Goal: Information Seeking & Learning: Learn about a topic

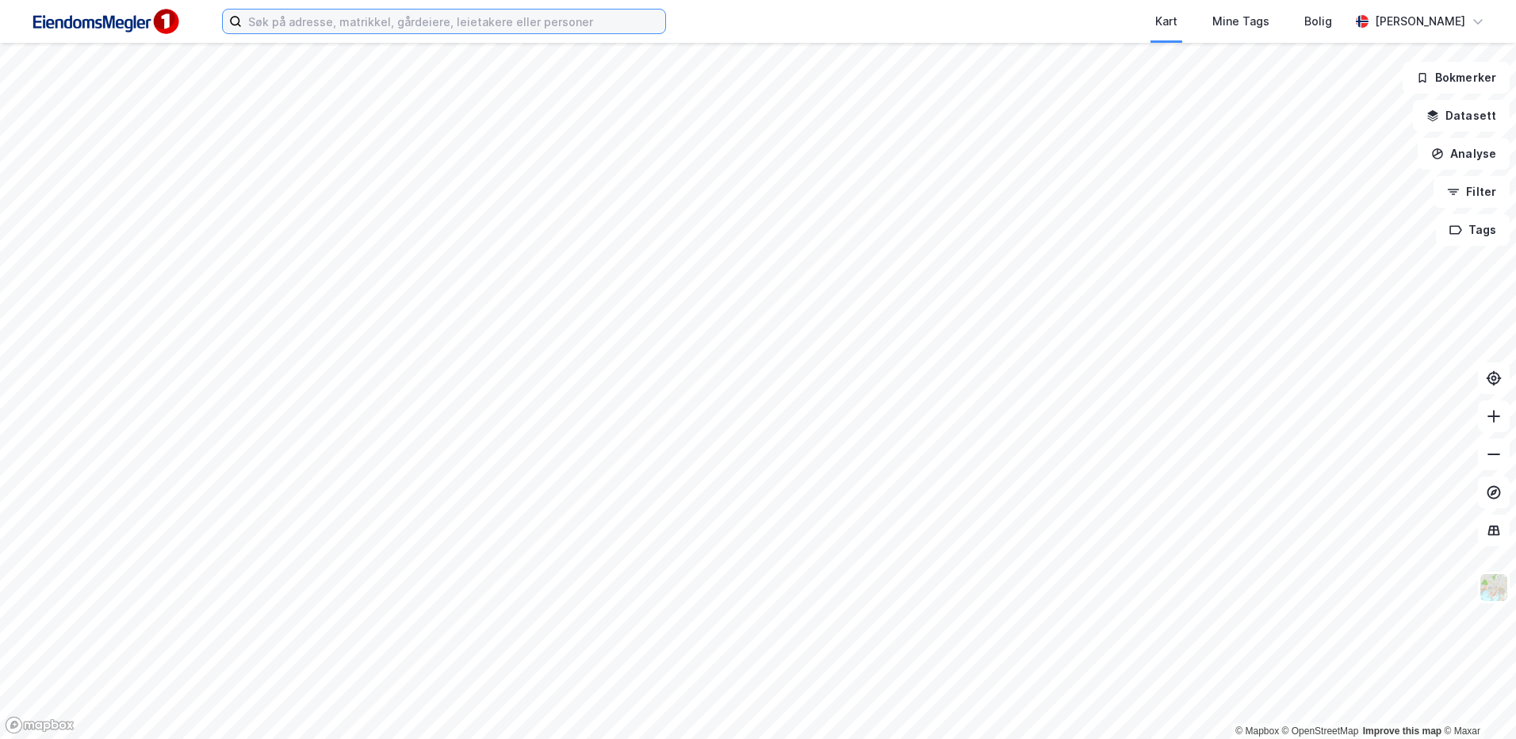
click at [343, 32] on input at bounding box center [453, 22] width 423 height 24
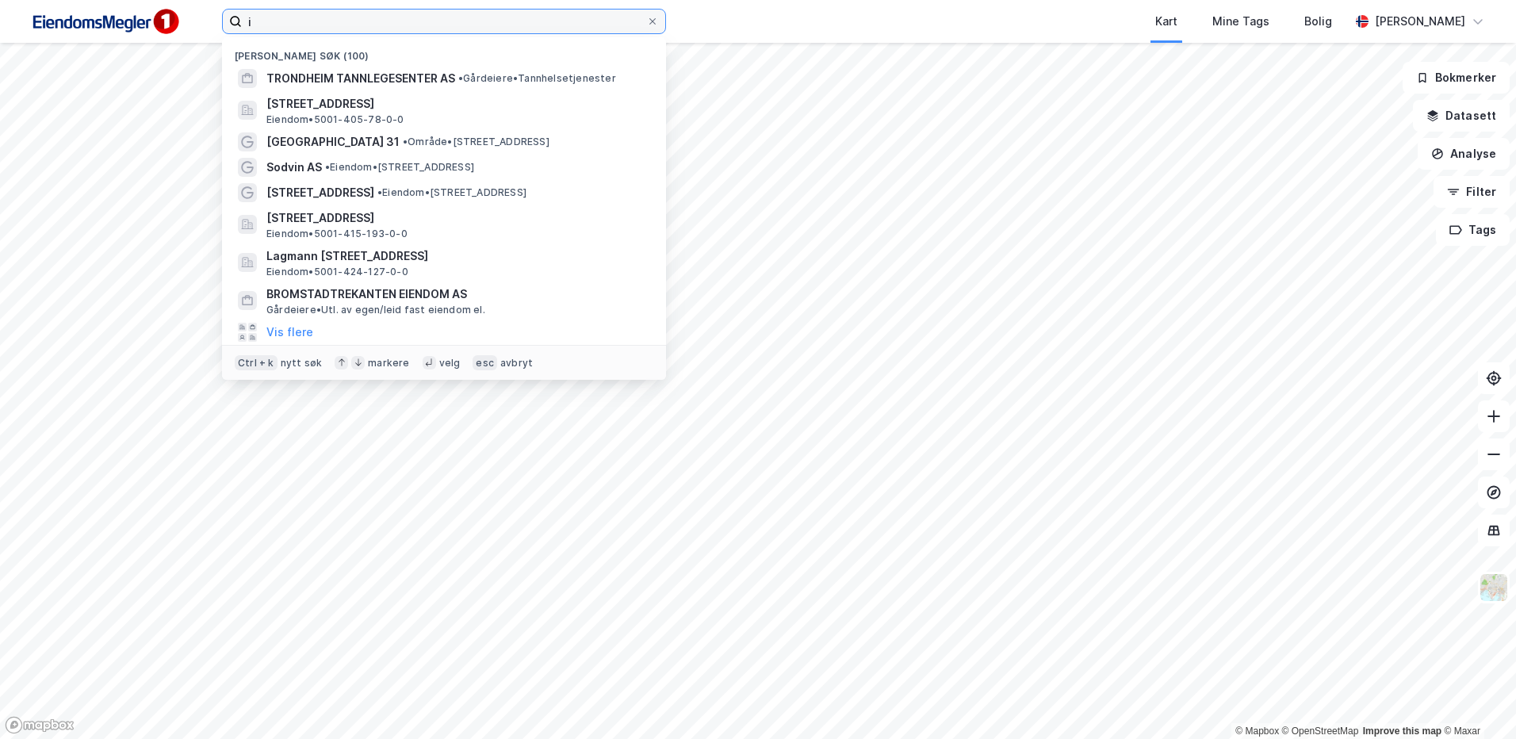
click at [310, 21] on input "i" at bounding box center [444, 22] width 404 height 24
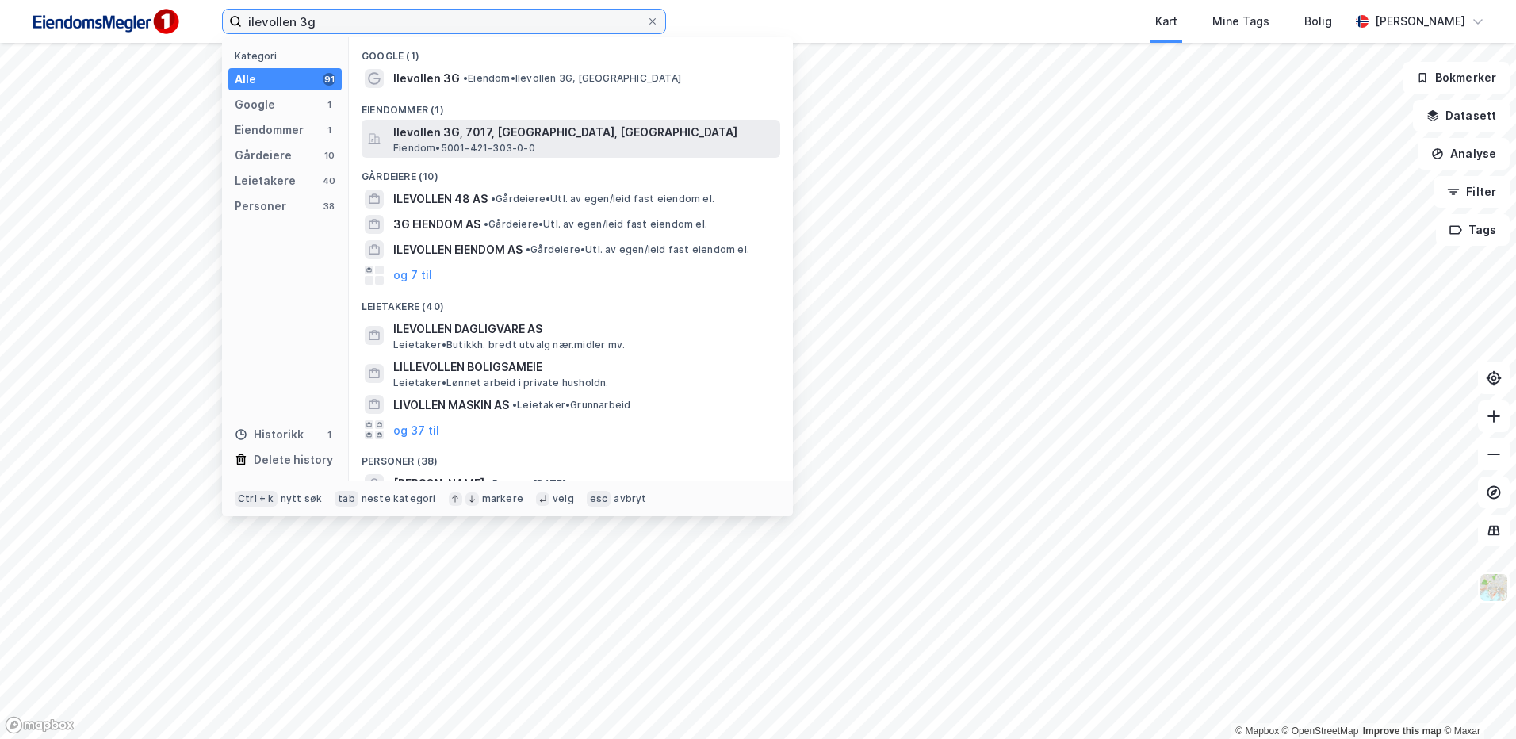
type input "ilevollen 3g"
click at [458, 147] on span "Eiendom • 5001-421-303-0-0" at bounding box center [464, 148] width 142 height 13
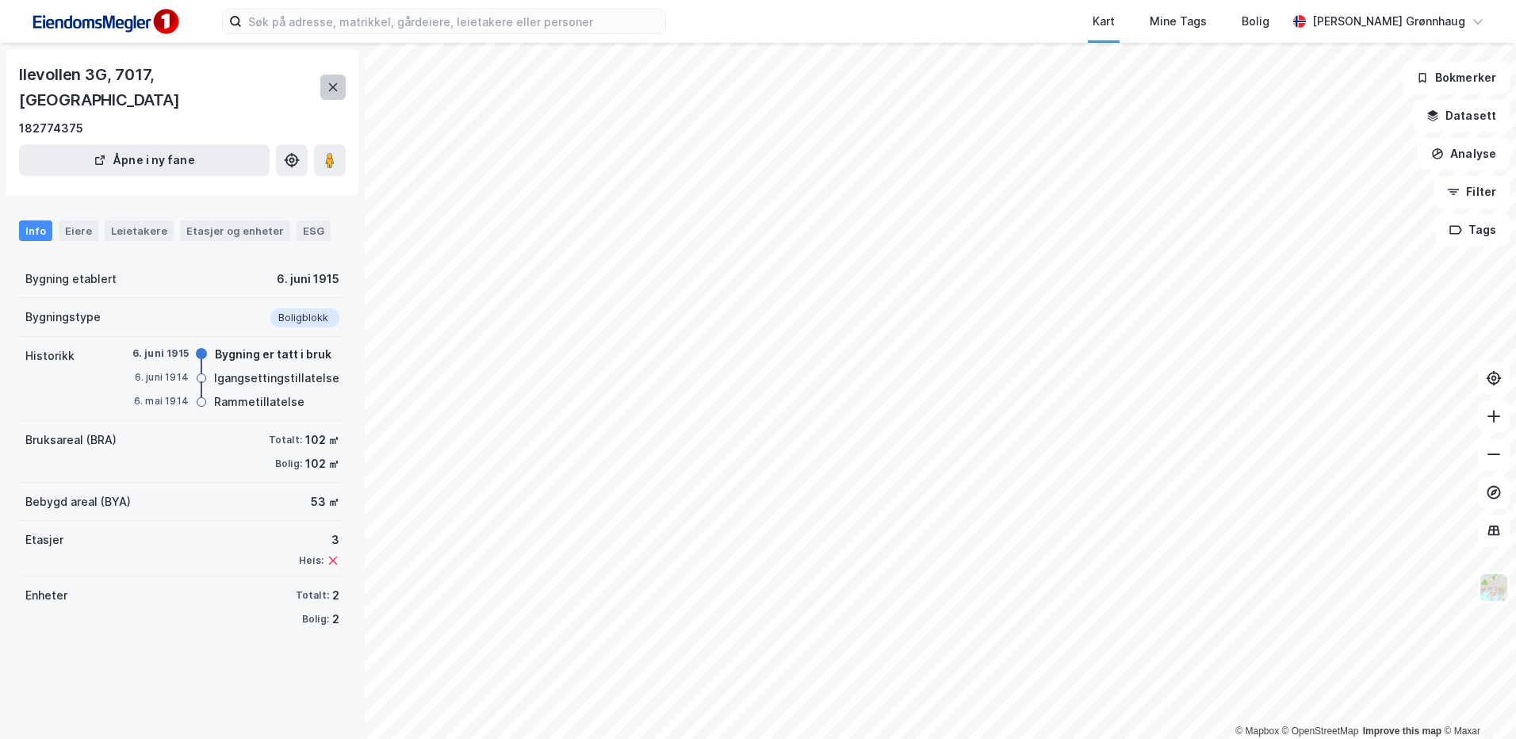
click at [343, 75] on button at bounding box center [332, 87] width 25 height 25
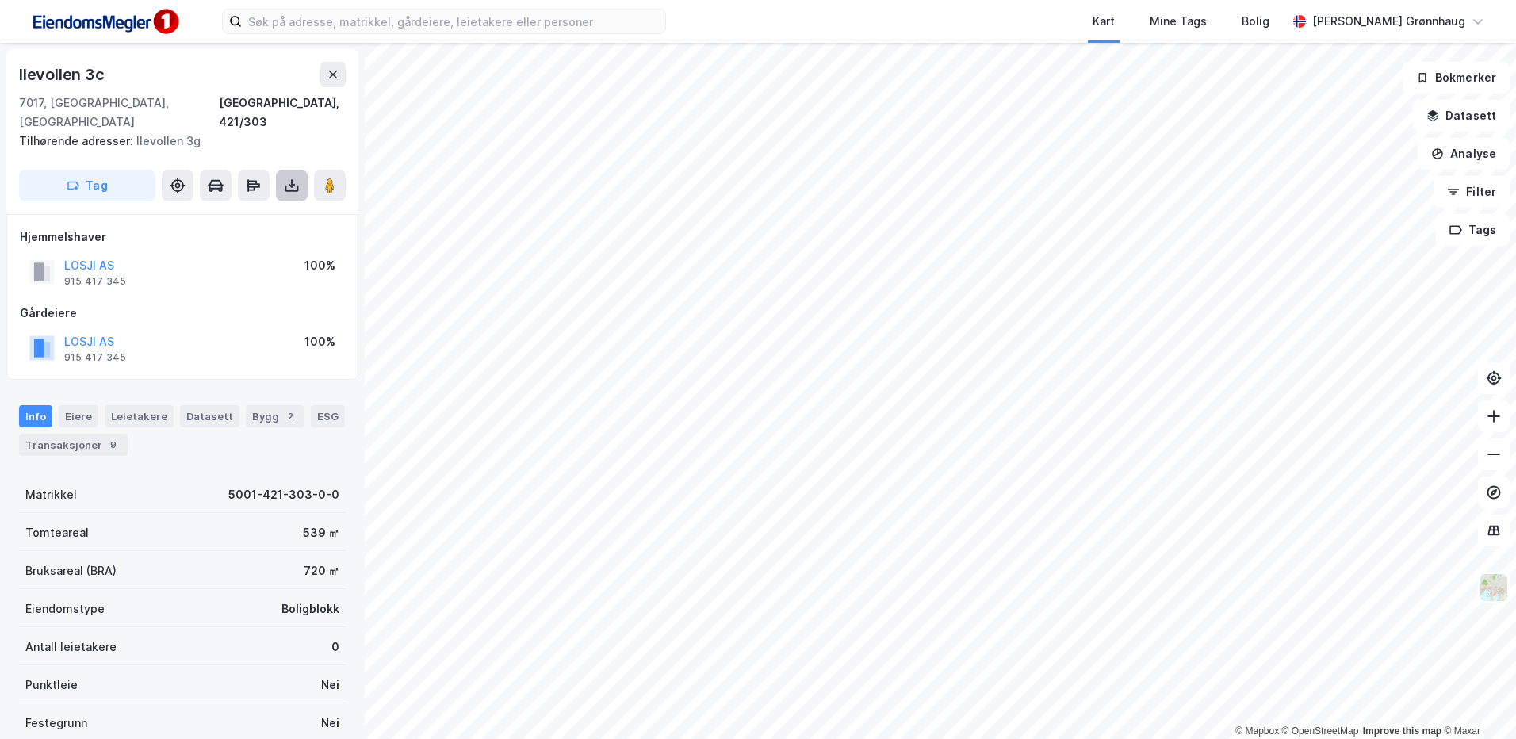
click at [300, 176] on button at bounding box center [292, 186] width 32 height 32
click at [255, 209] on div "Last ned grunnbok" at bounding box center [223, 217] width 169 height 25
click at [247, 236] on div "Last ned matrikkelrapport" at bounding box center [232, 242] width 131 height 13
click at [231, 236] on div "Last ned matrikkelrapport" at bounding box center [232, 242] width 131 height 13
click at [330, 170] on button at bounding box center [330, 186] width 32 height 32
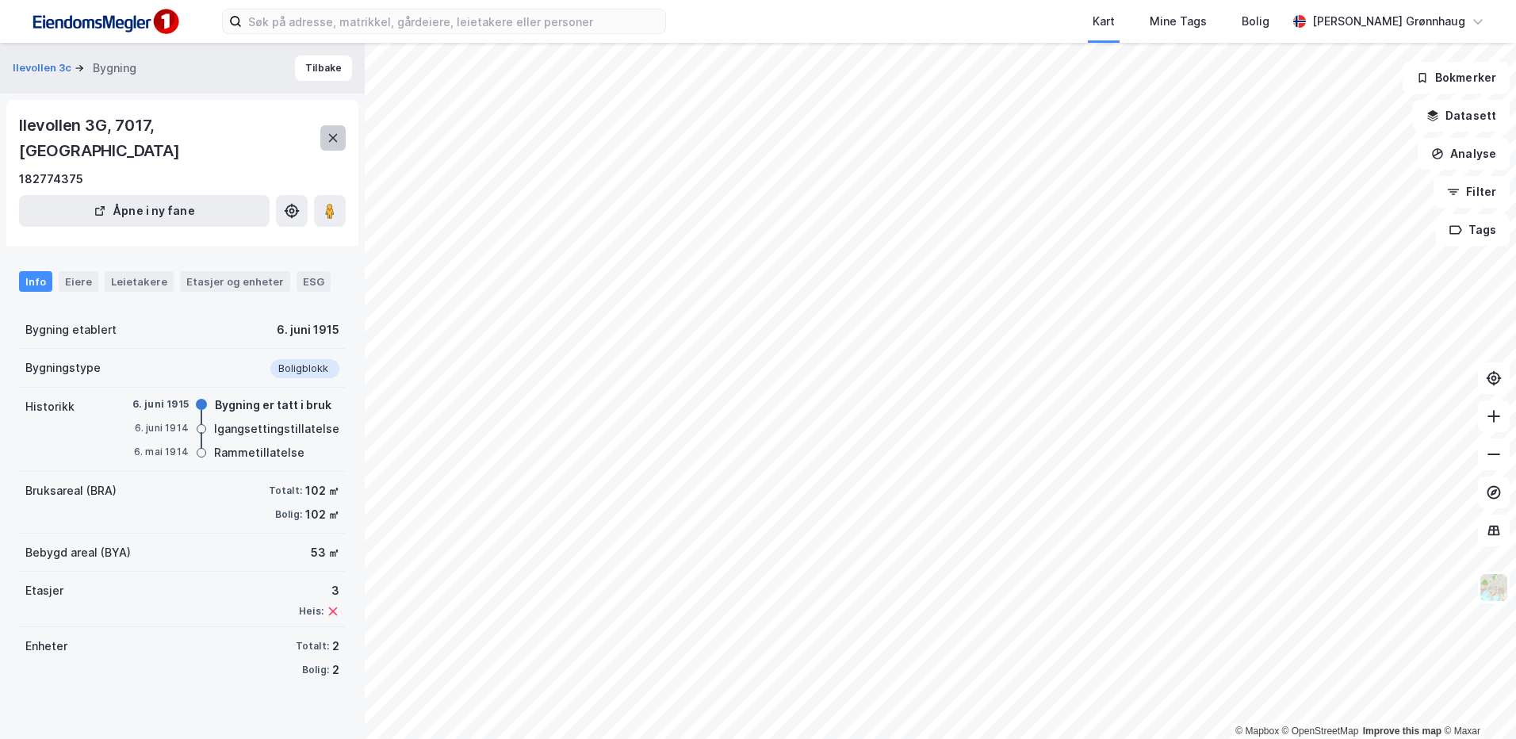
click at [328, 135] on button at bounding box center [332, 137] width 25 height 25
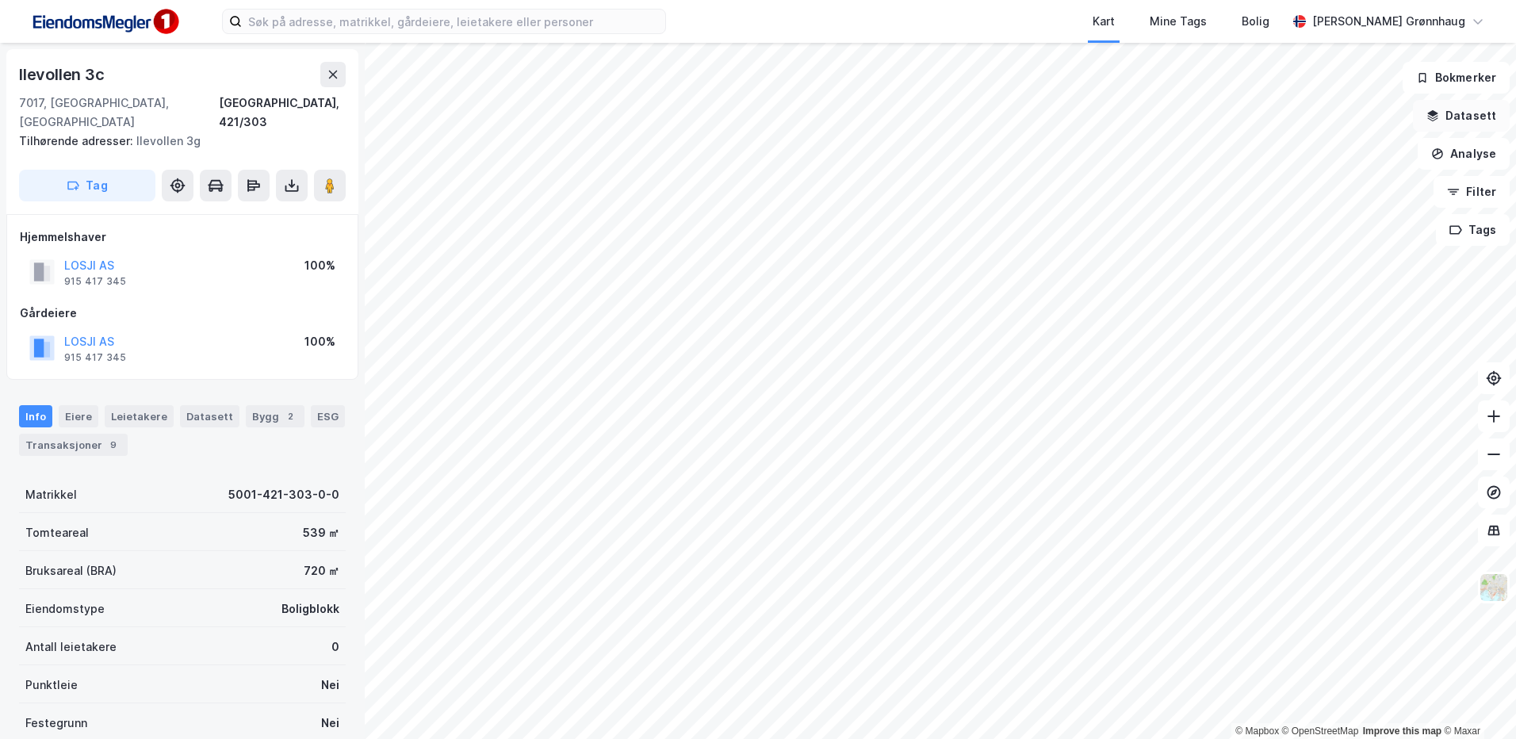
click at [1473, 117] on button "Datasett" at bounding box center [1461, 116] width 97 height 32
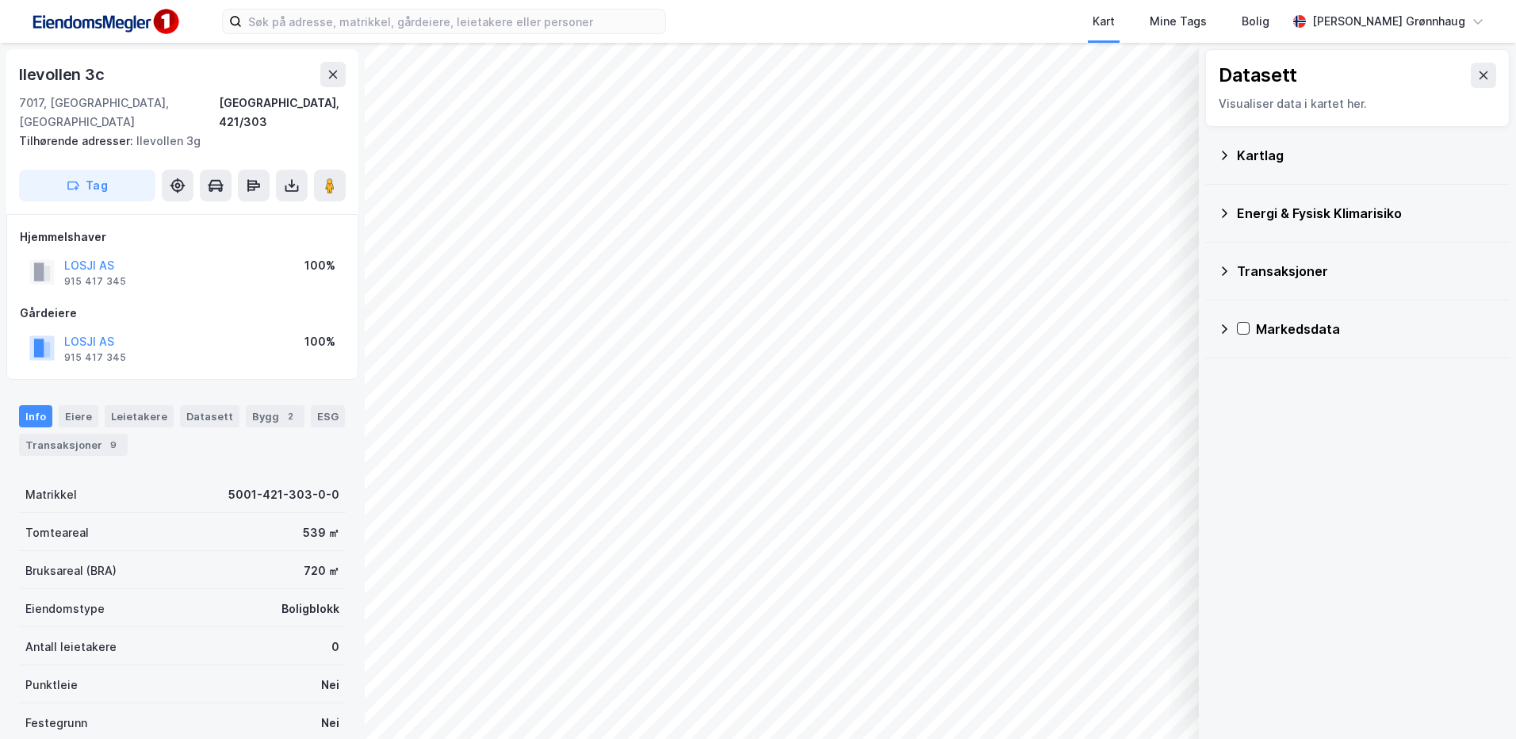
click at [1293, 152] on div "Kartlag" at bounding box center [1367, 155] width 260 height 19
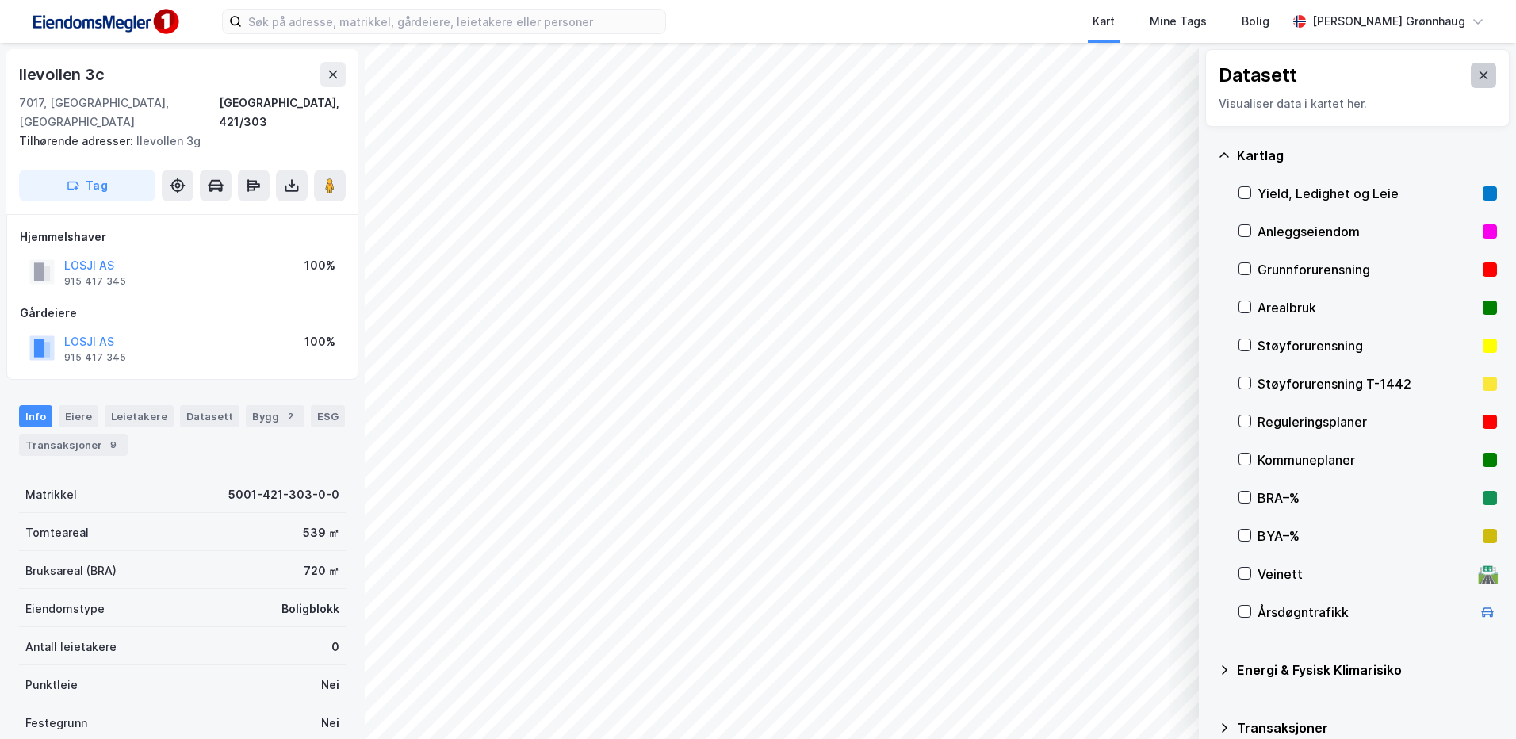
click at [1477, 79] on icon at bounding box center [1483, 75] width 13 height 13
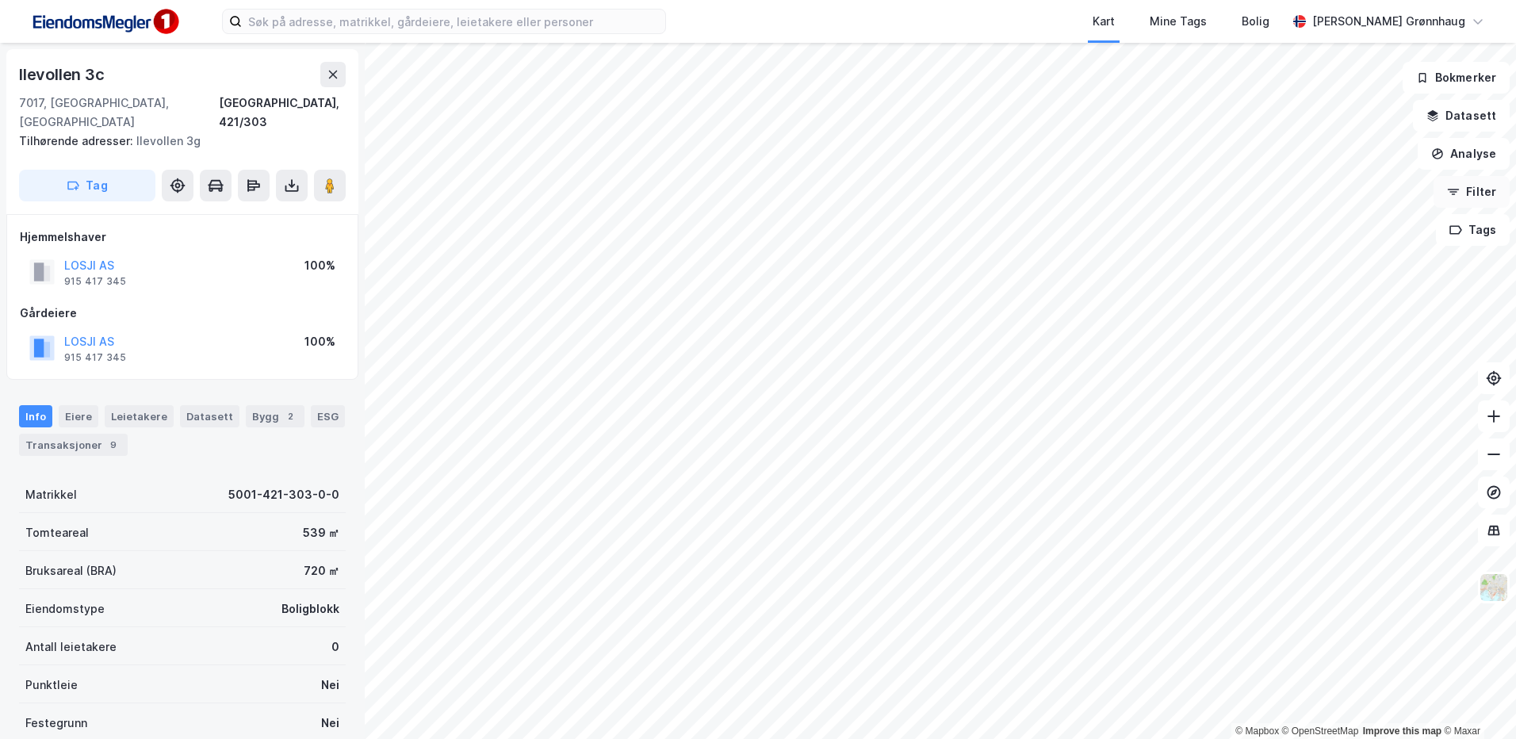
click at [1491, 193] on button "Filter" at bounding box center [1472, 192] width 76 height 32
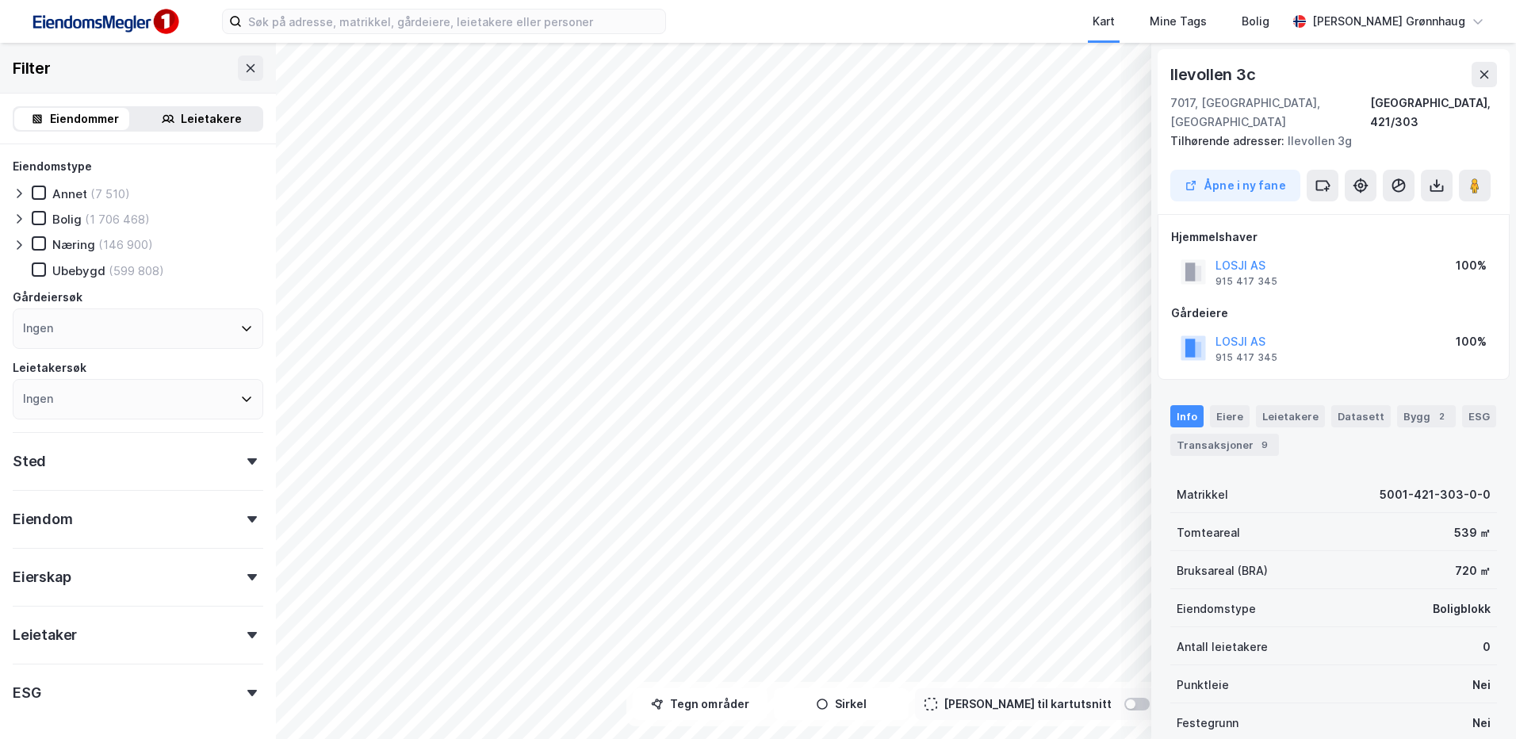
click at [1469, 65] on div "Ilevollen 3c" at bounding box center [1333, 74] width 327 height 25
click at [1475, 73] on button at bounding box center [1484, 74] width 25 height 25
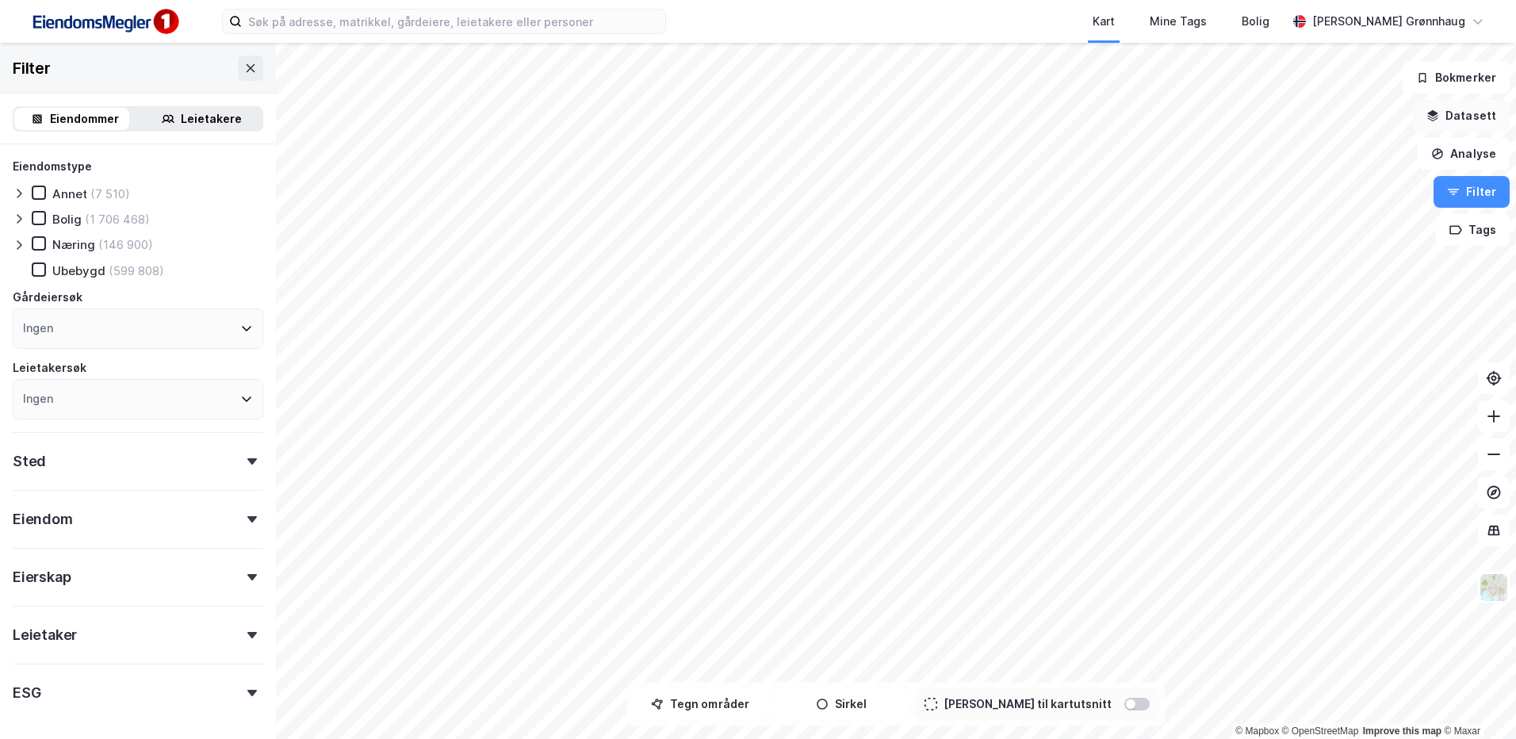
click at [1465, 117] on button "Datasett" at bounding box center [1461, 116] width 97 height 32
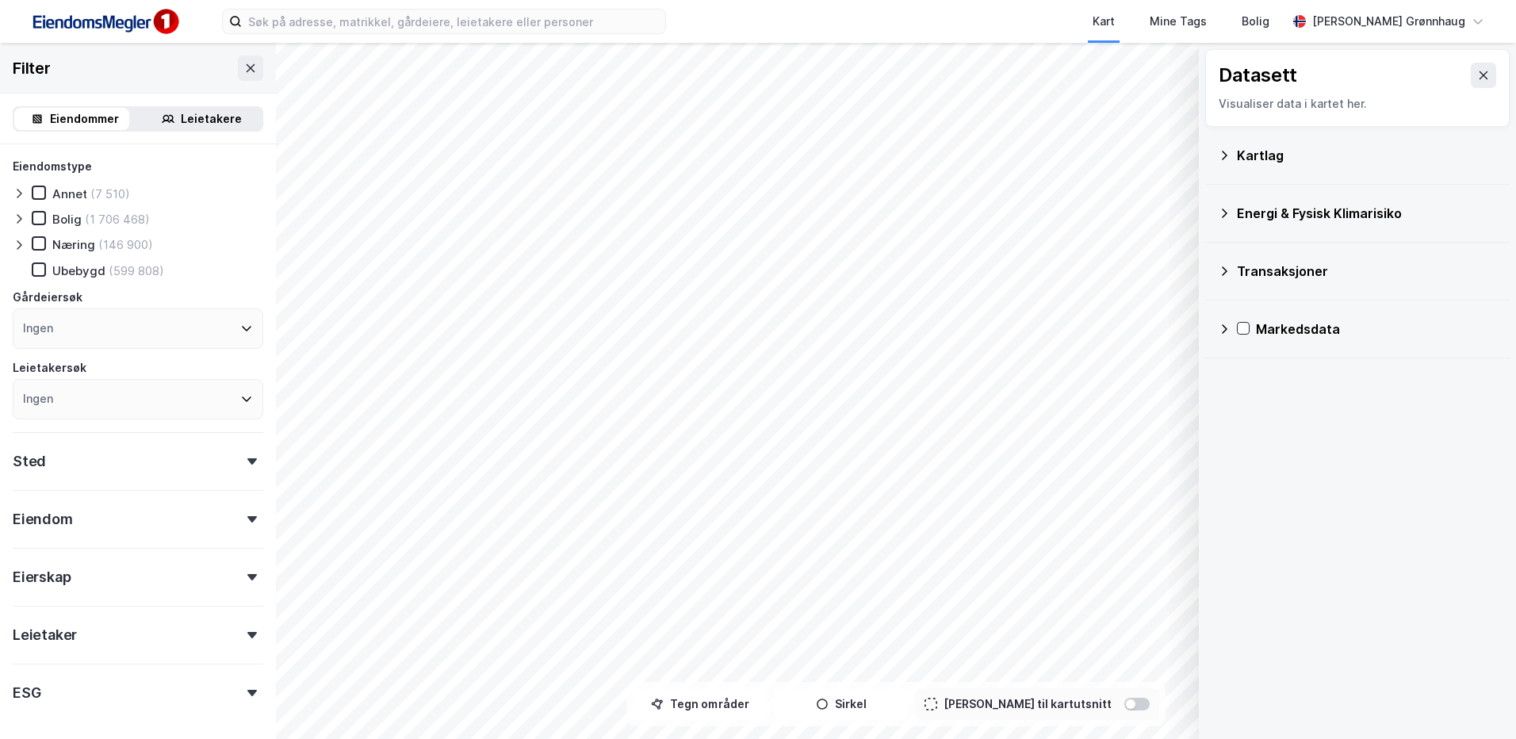
click at [1471, 86] on button at bounding box center [1483, 75] width 25 height 25
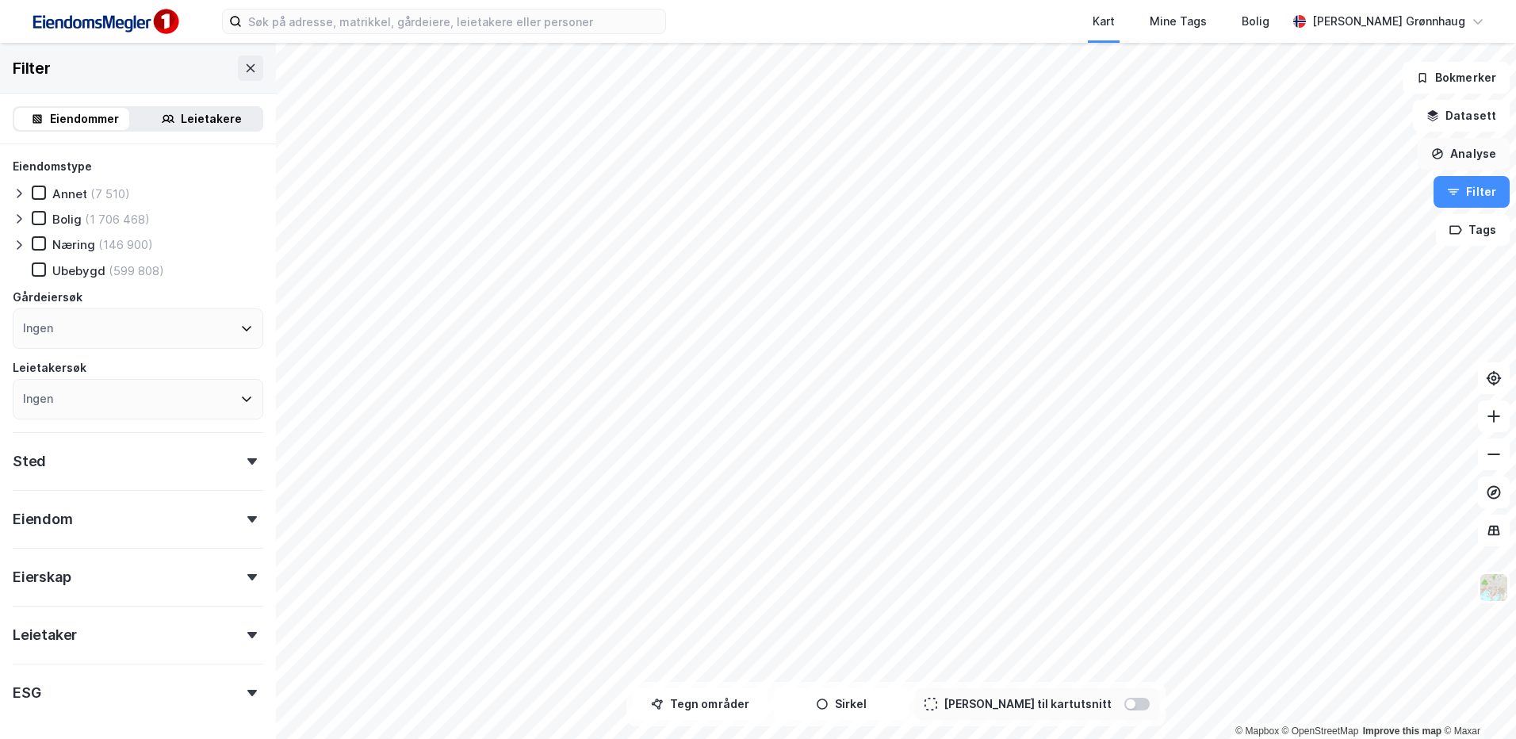
click at [1444, 151] on icon "button" at bounding box center [1437, 153] width 13 height 13
click at [1293, 189] on div "Tegn område" at bounding box center [1326, 187] width 138 height 13
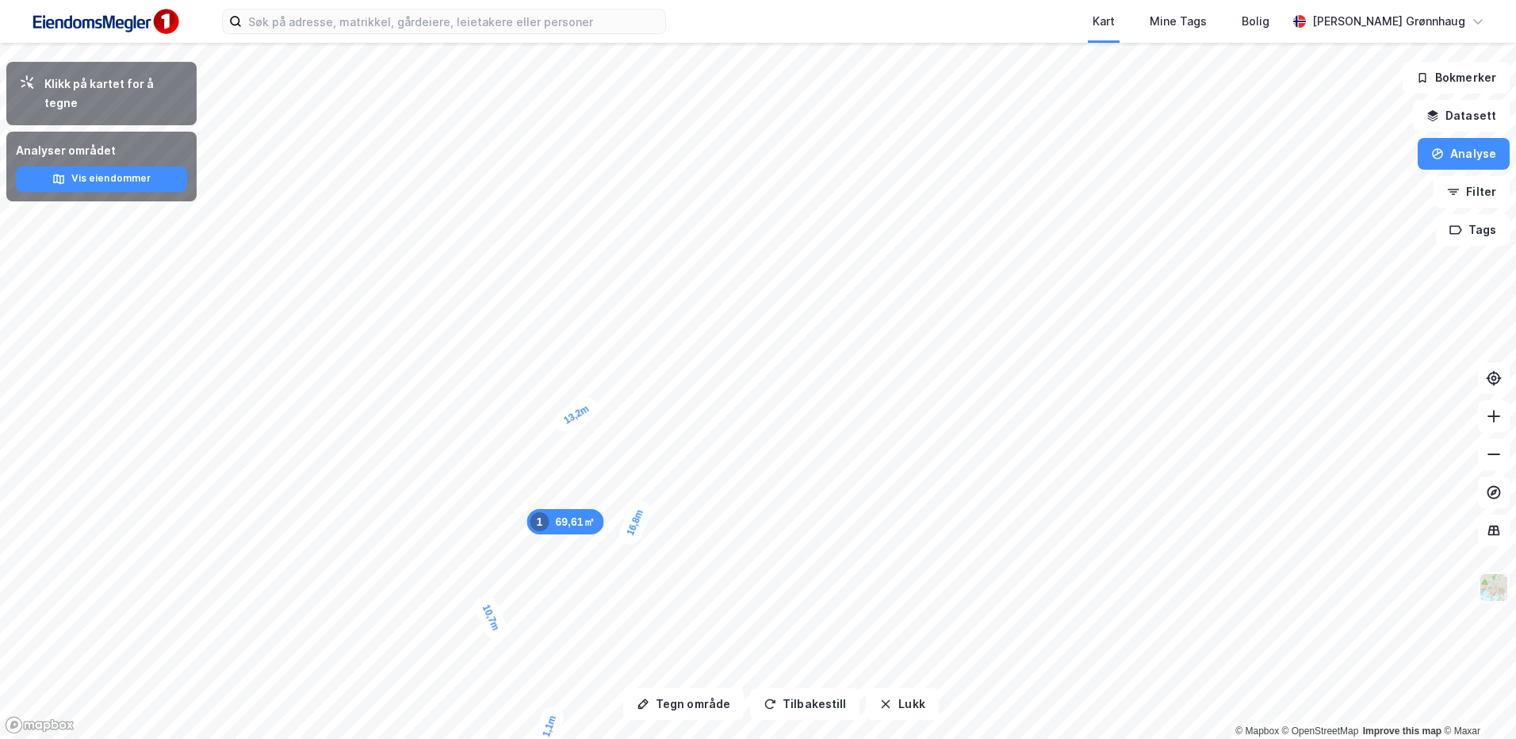
click at [1496, 594] on img at bounding box center [1494, 588] width 30 height 30
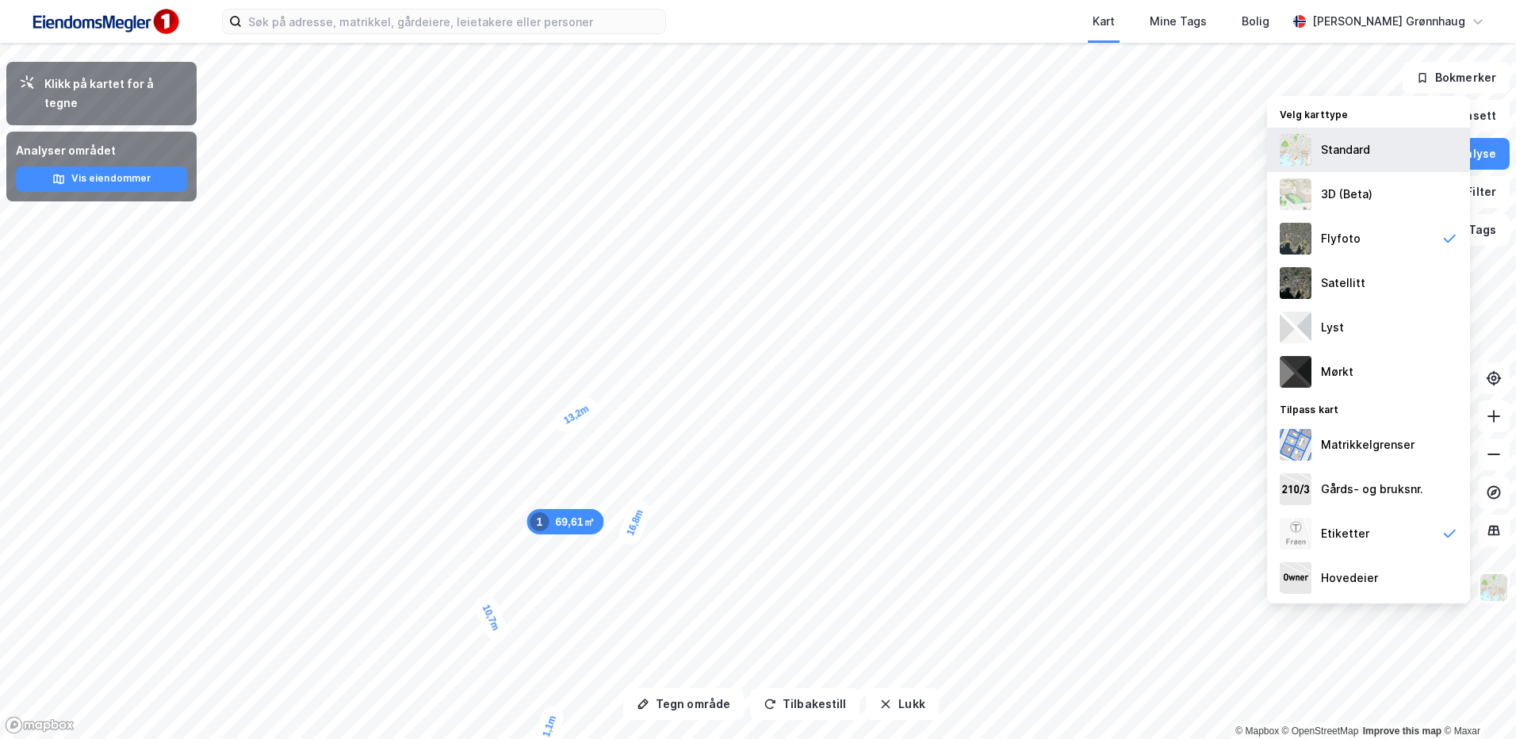
click at [1376, 152] on div "Standard" at bounding box center [1368, 150] width 203 height 44
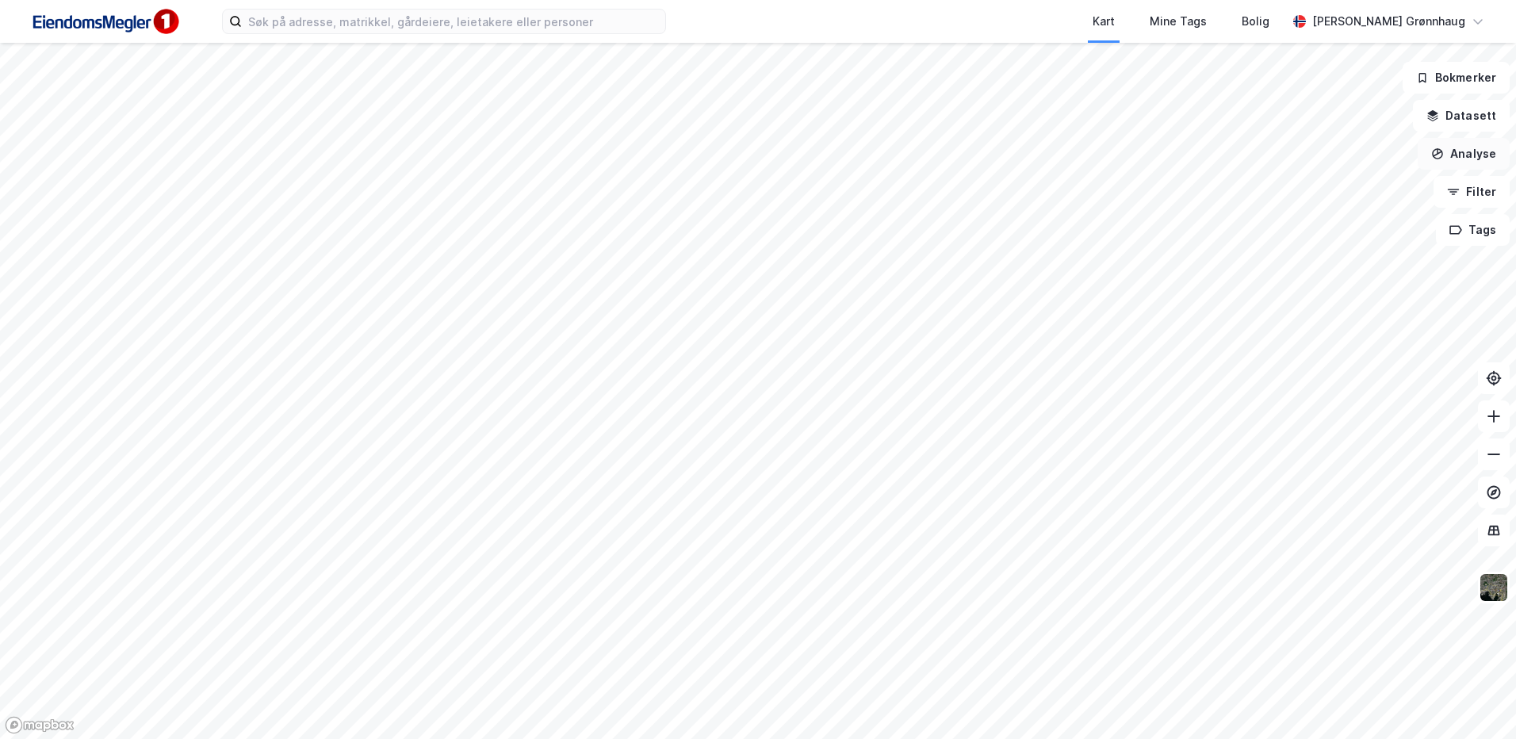
click at [1465, 148] on button "Analyse" at bounding box center [1464, 154] width 92 height 32
click at [1312, 188] on div "Tegn område" at bounding box center [1326, 187] width 138 height 13
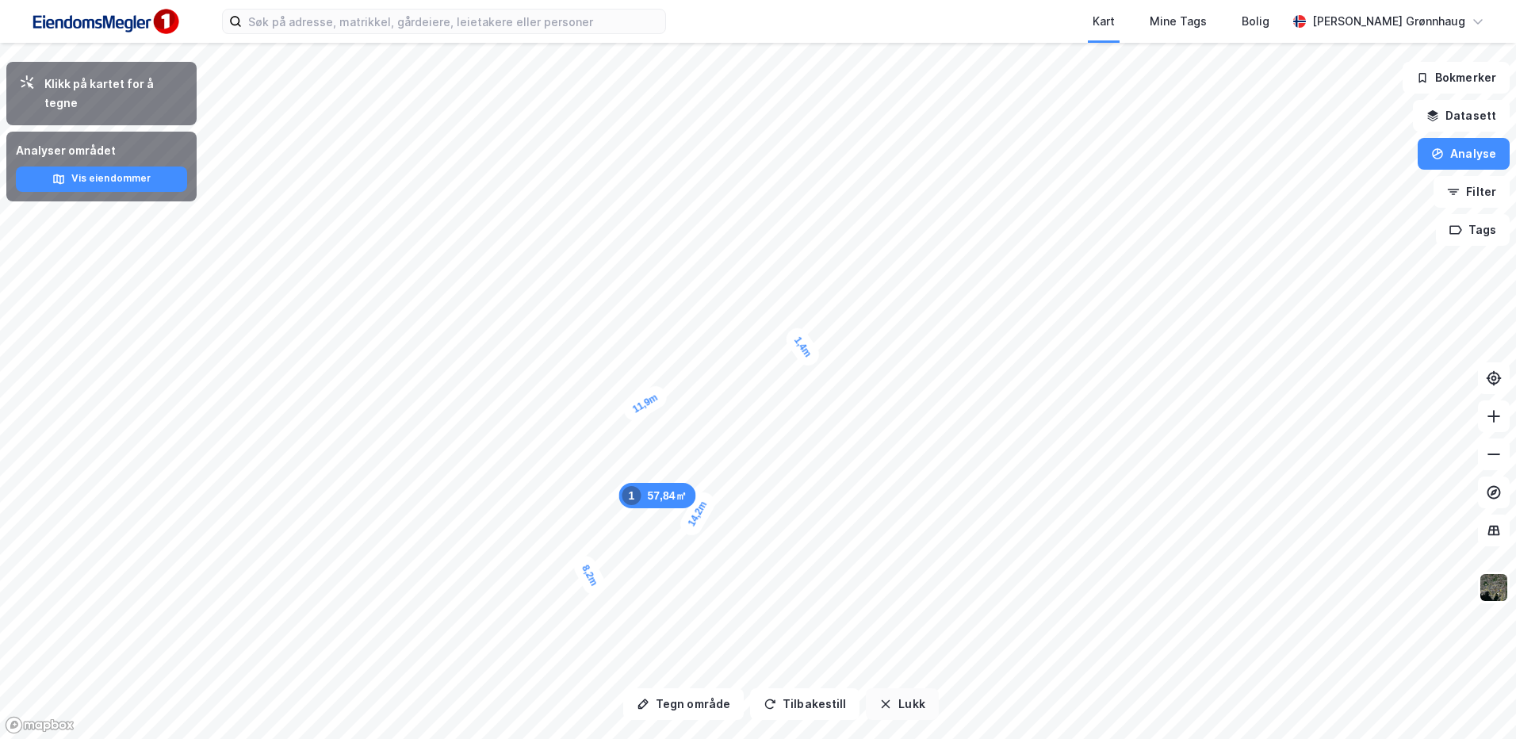
click at [888, 702] on button "Lukk" at bounding box center [902, 704] width 72 height 32
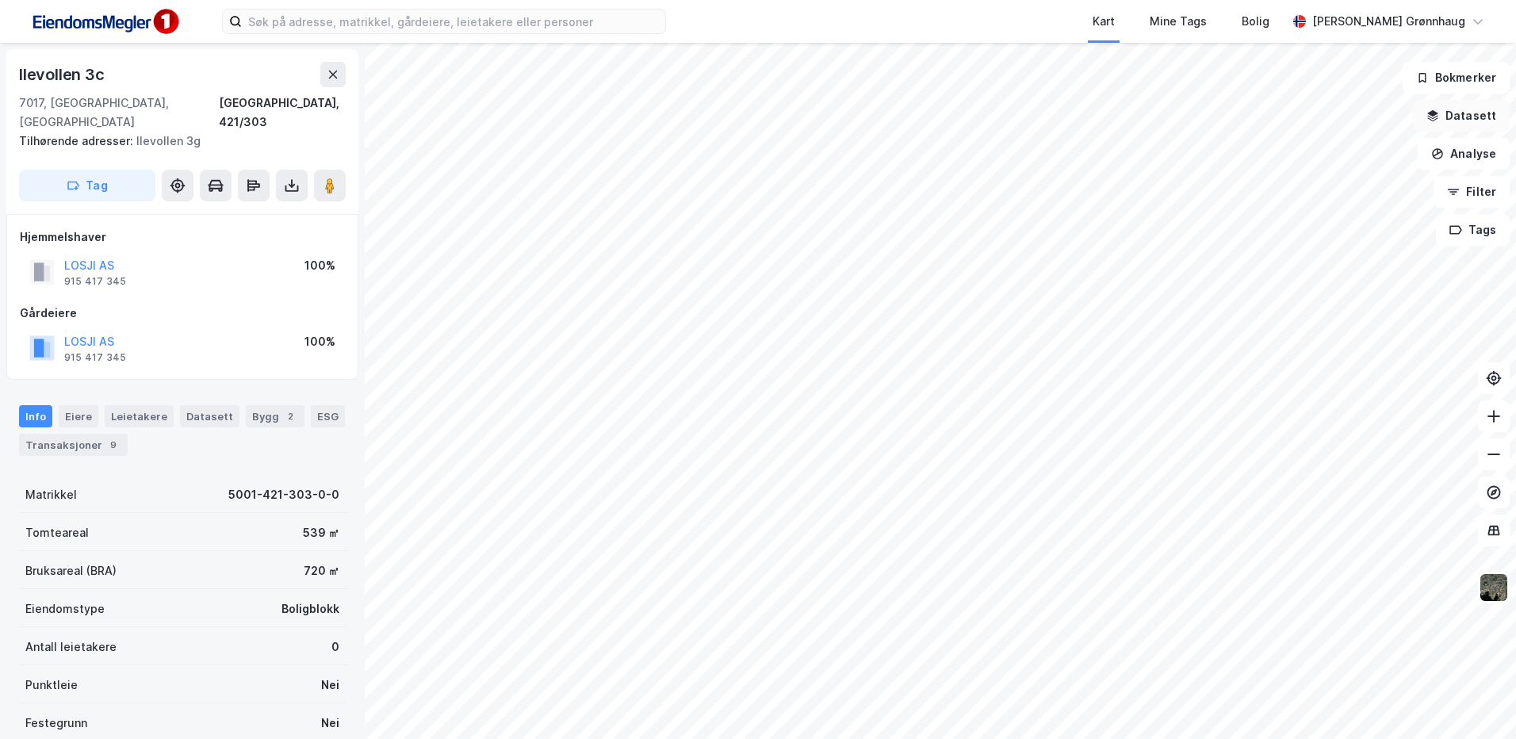
click at [1461, 110] on button "Datasett" at bounding box center [1461, 116] width 97 height 32
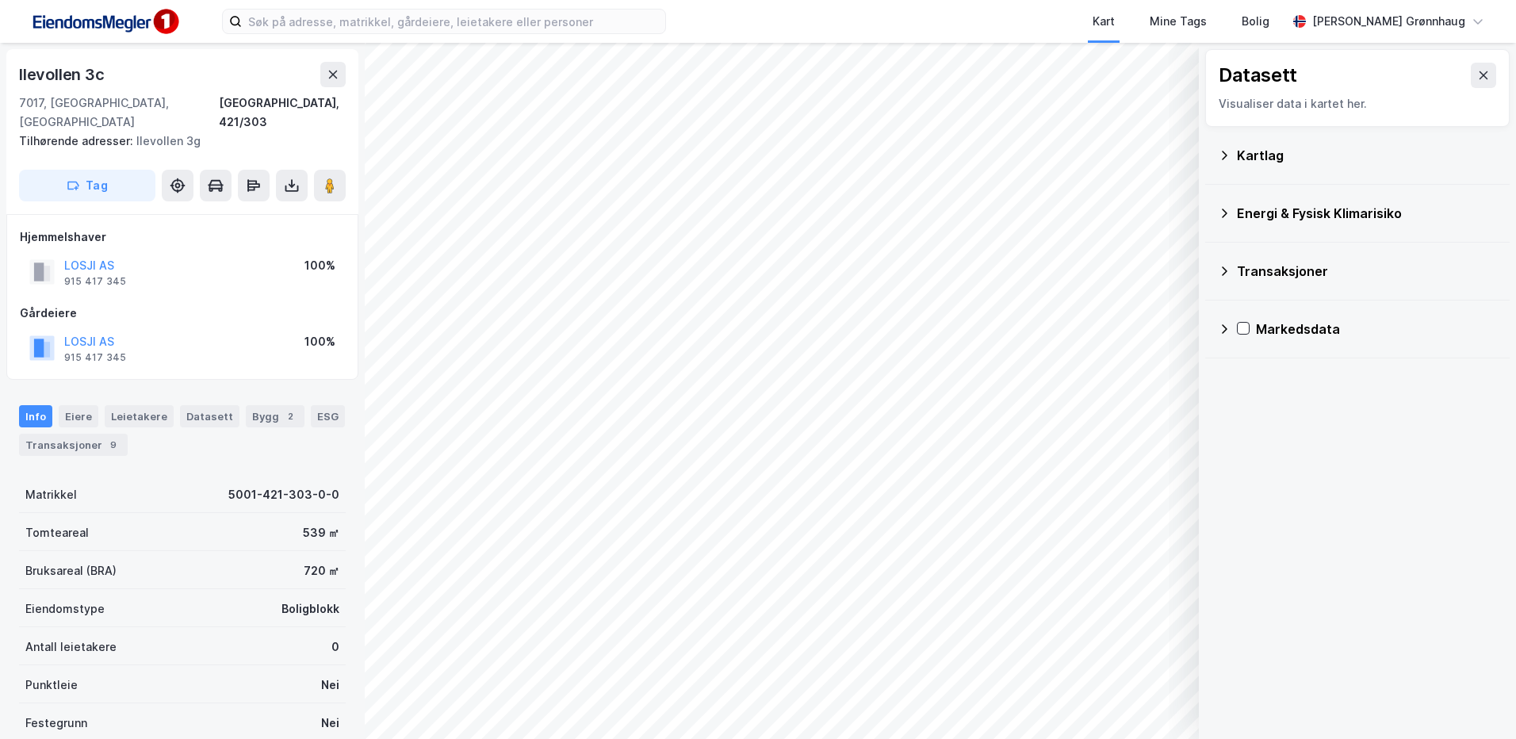
click at [1243, 155] on div "Kartlag" at bounding box center [1367, 155] width 260 height 19
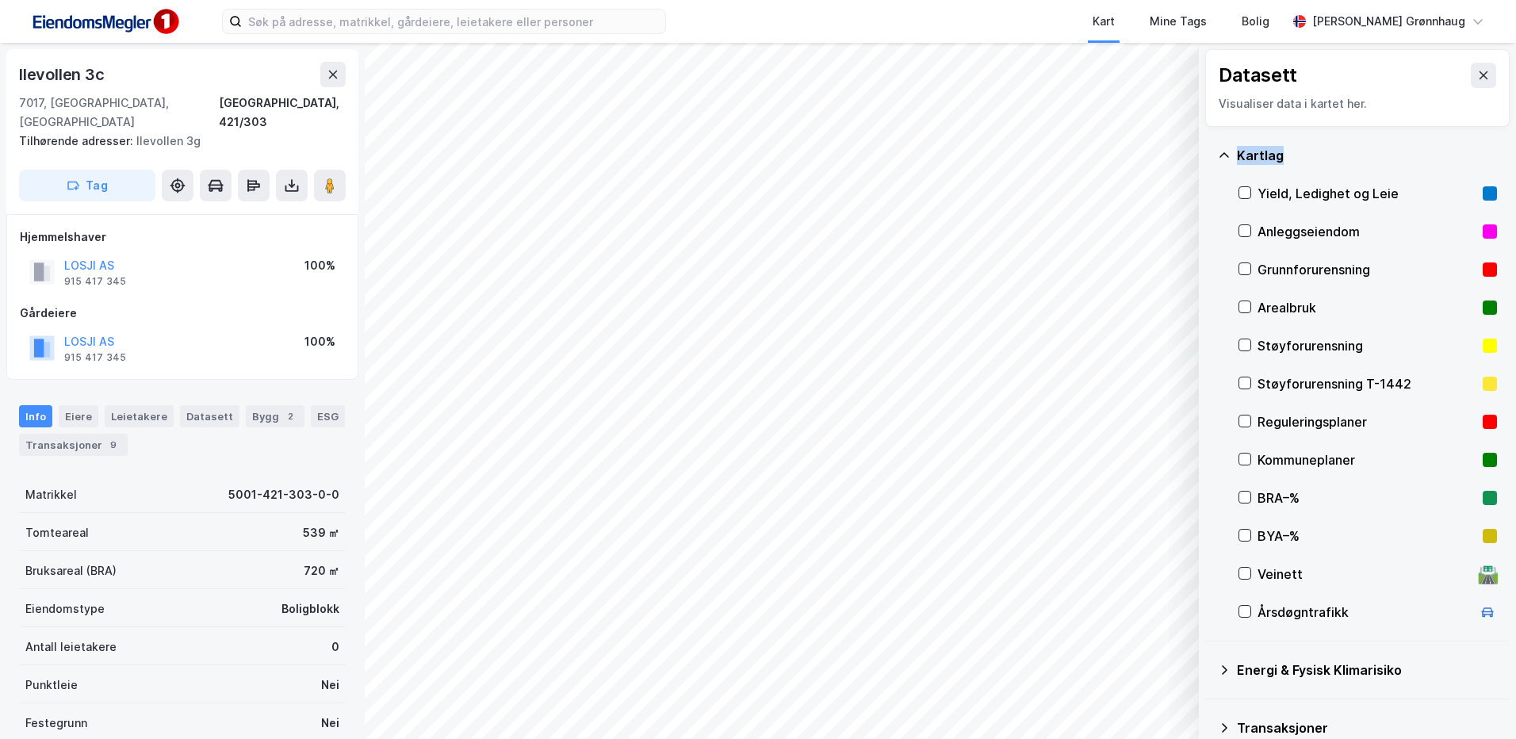
click at [1243, 155] on div "Kartlag" at bounding box center [1367, 155] width 260 height 19
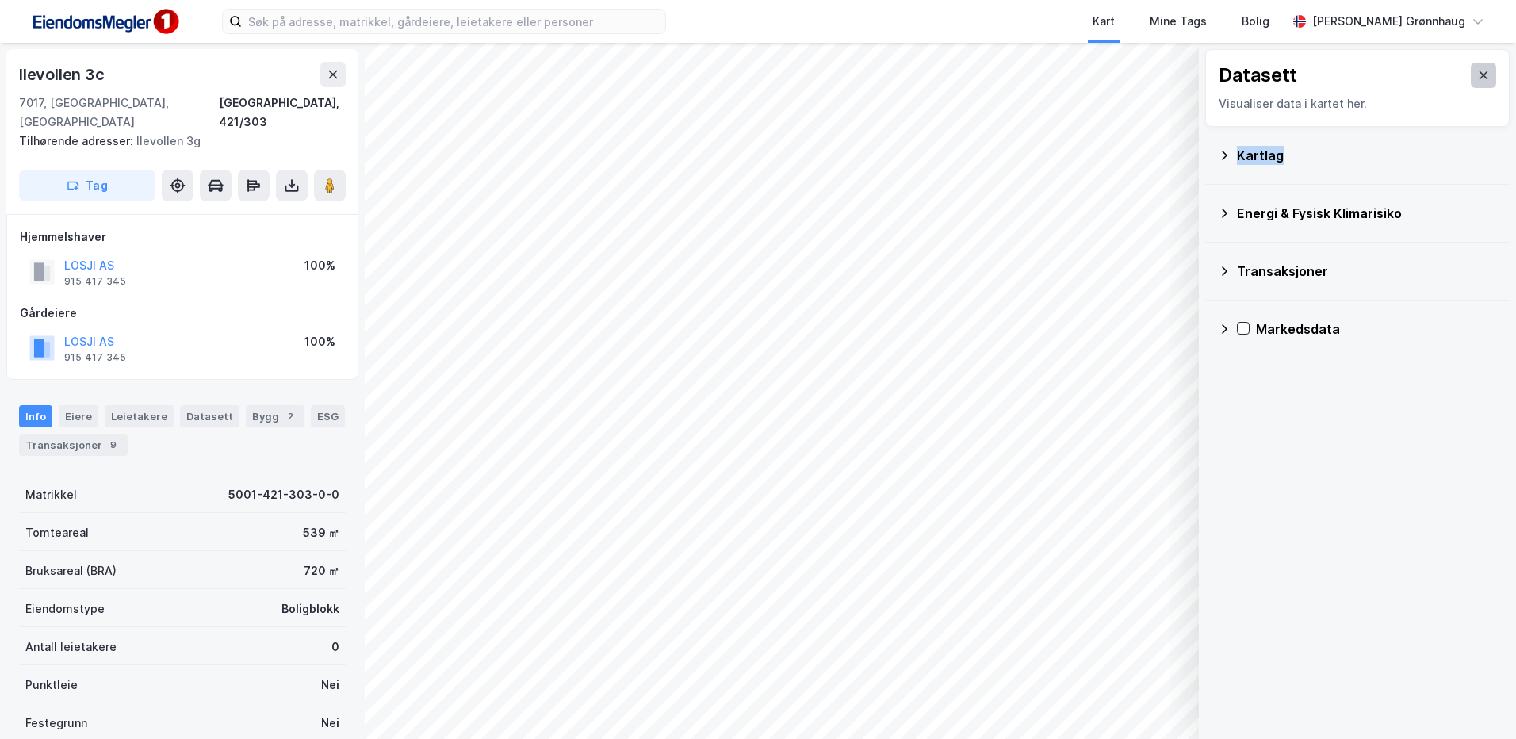
click at [1477, 72] on icon at bounding box center [1483, 75] width 13 height 13
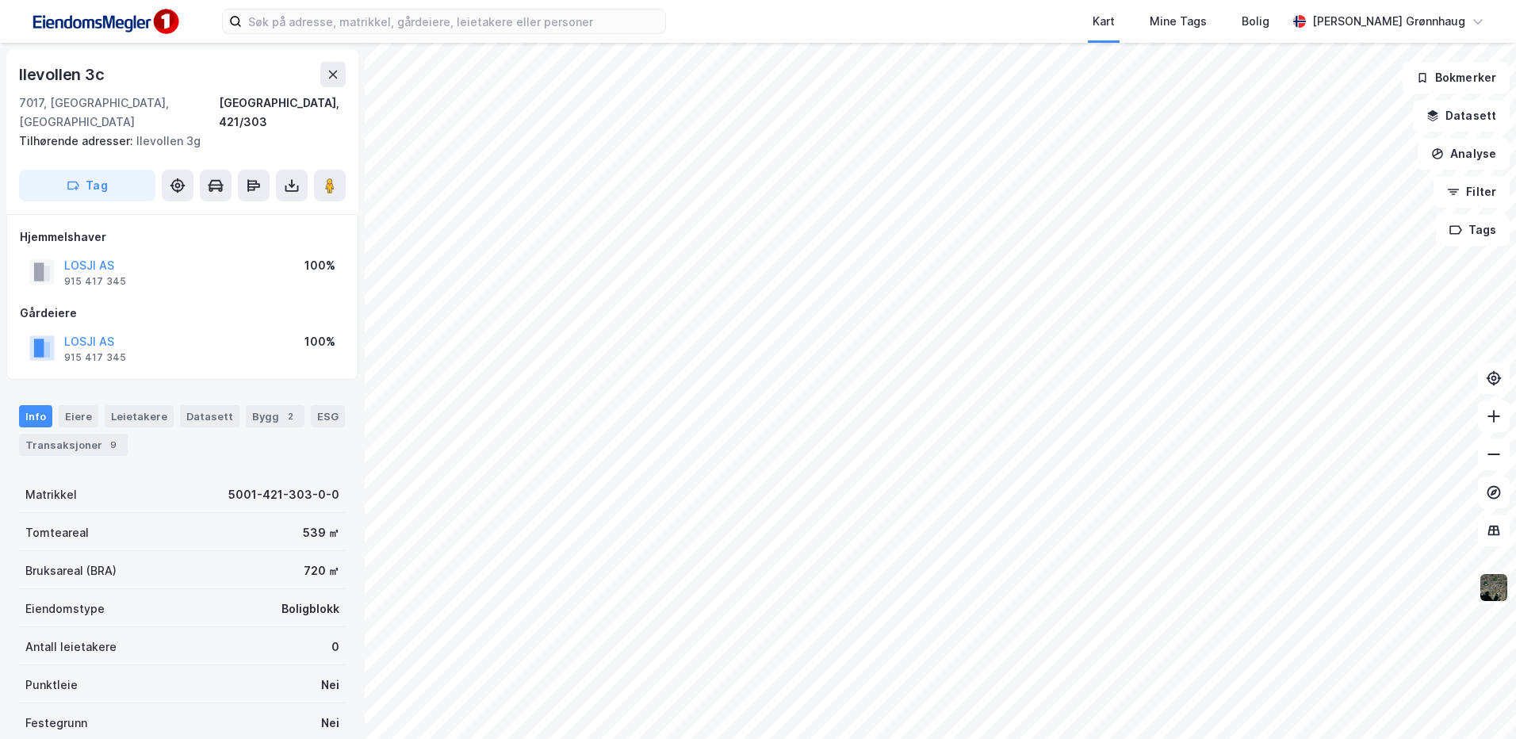
click at [1494, 594] on img at bounding box center [1494, 588] width 30 height 30
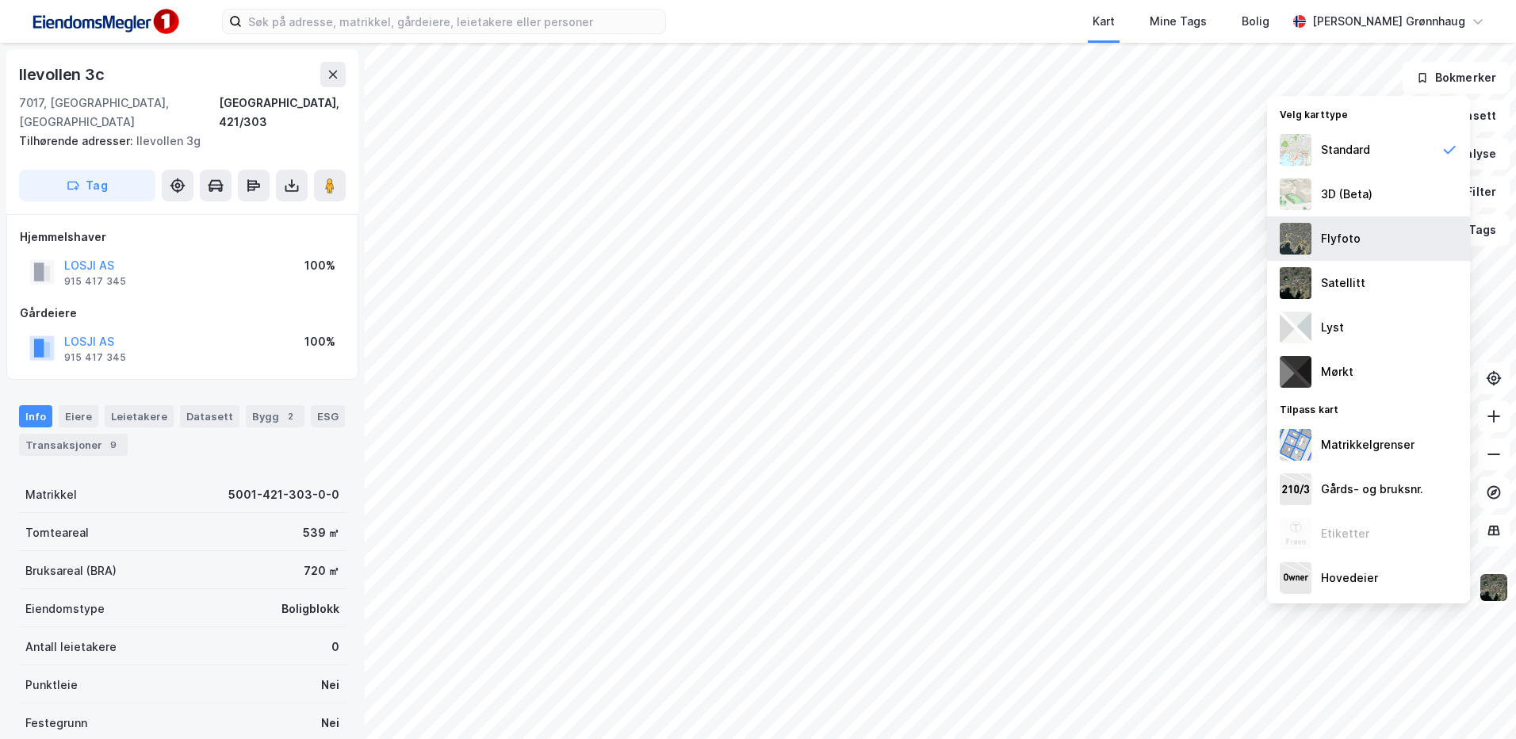
click at [1322, 240] on div "Flyfoto" at bounding box center [1341, 238] width 40 height 19
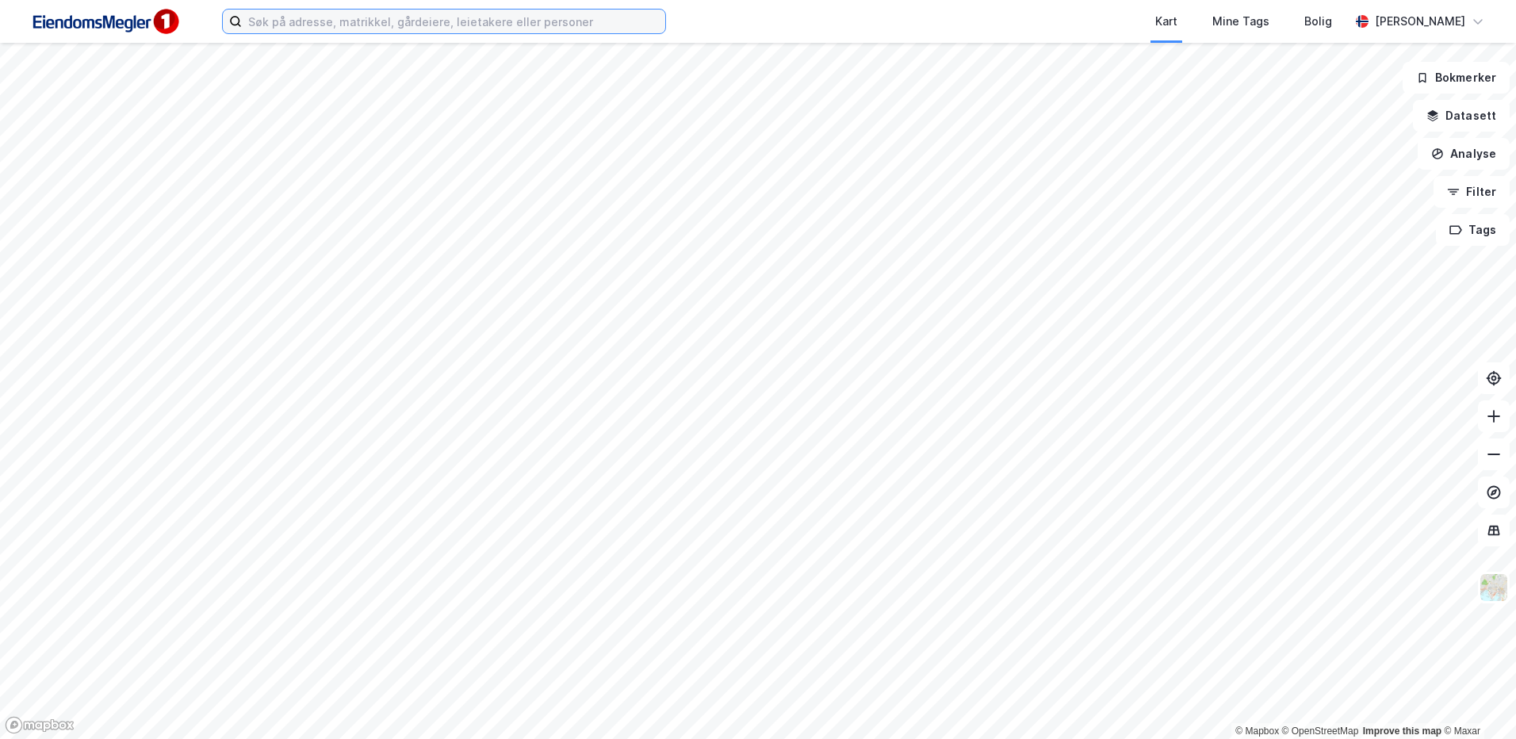
click at [552, 22] on input at bounding box center [453, 22] width 423 height 24
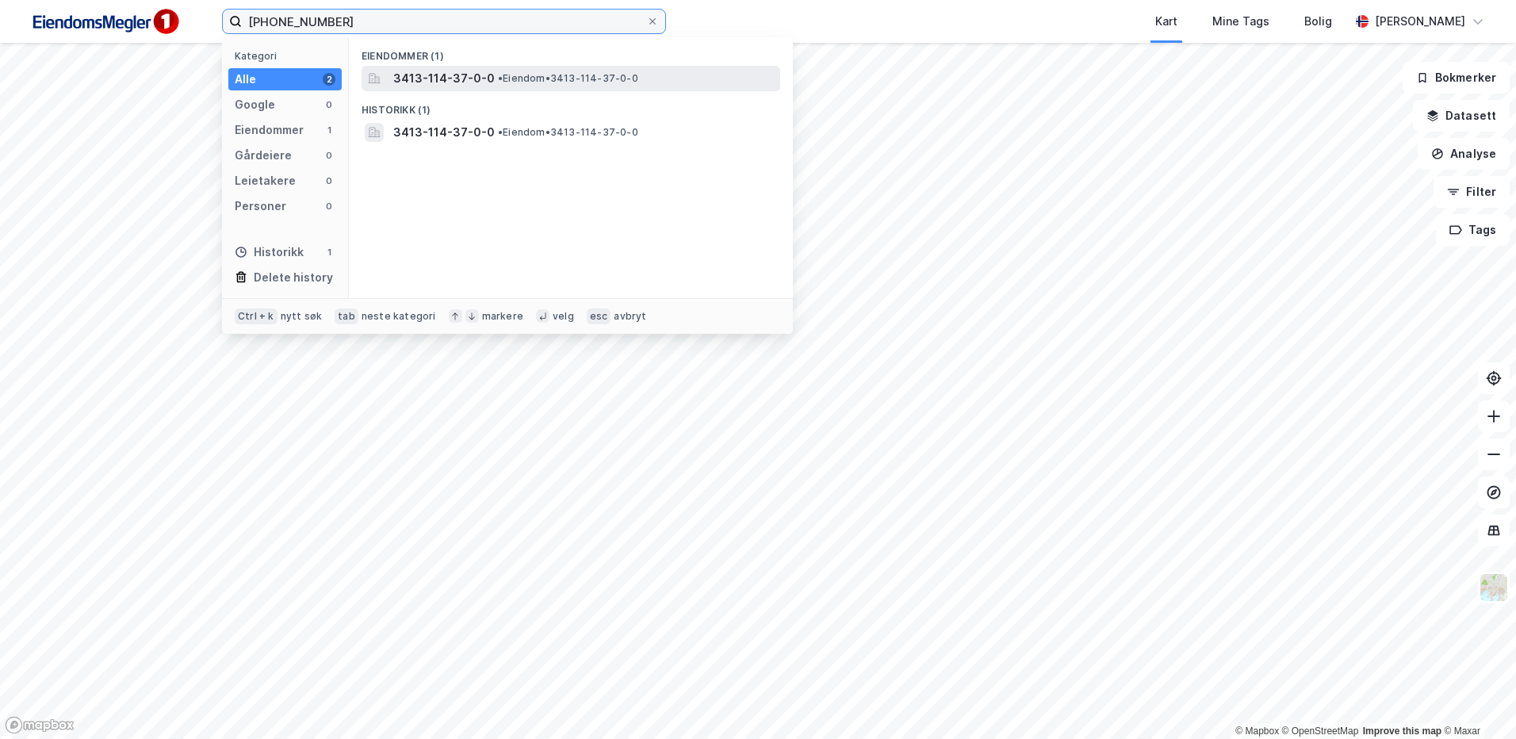
type input "[PHONE_NUMBER]"
click at [531, 69] on div "3413-114-37-0-0 • Eiendom • 3413-114-37-0-0" at bounding box center [585, 78] width 384 height 19
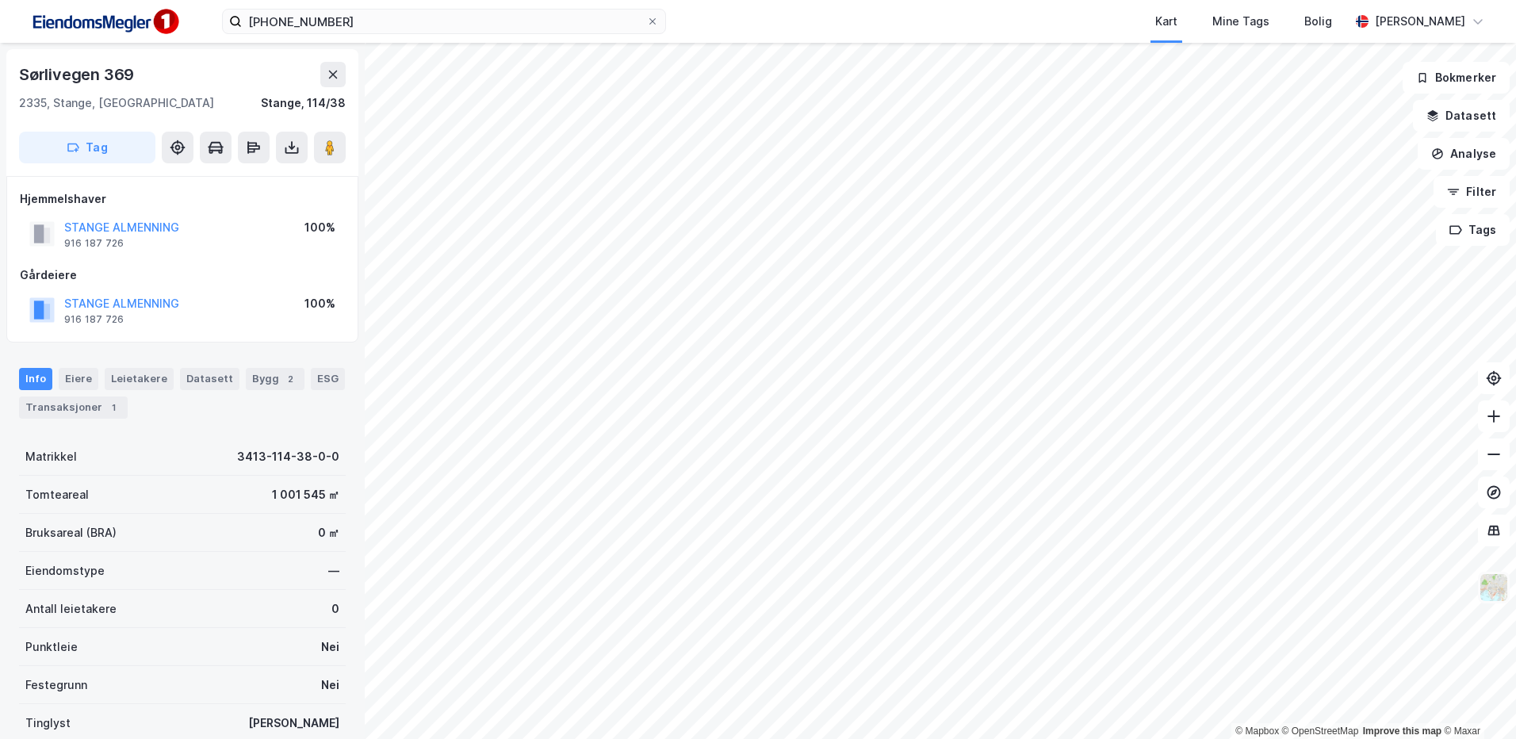
click at [1499, 600] on img at bounding box center [1494, 588] width 30 height 30
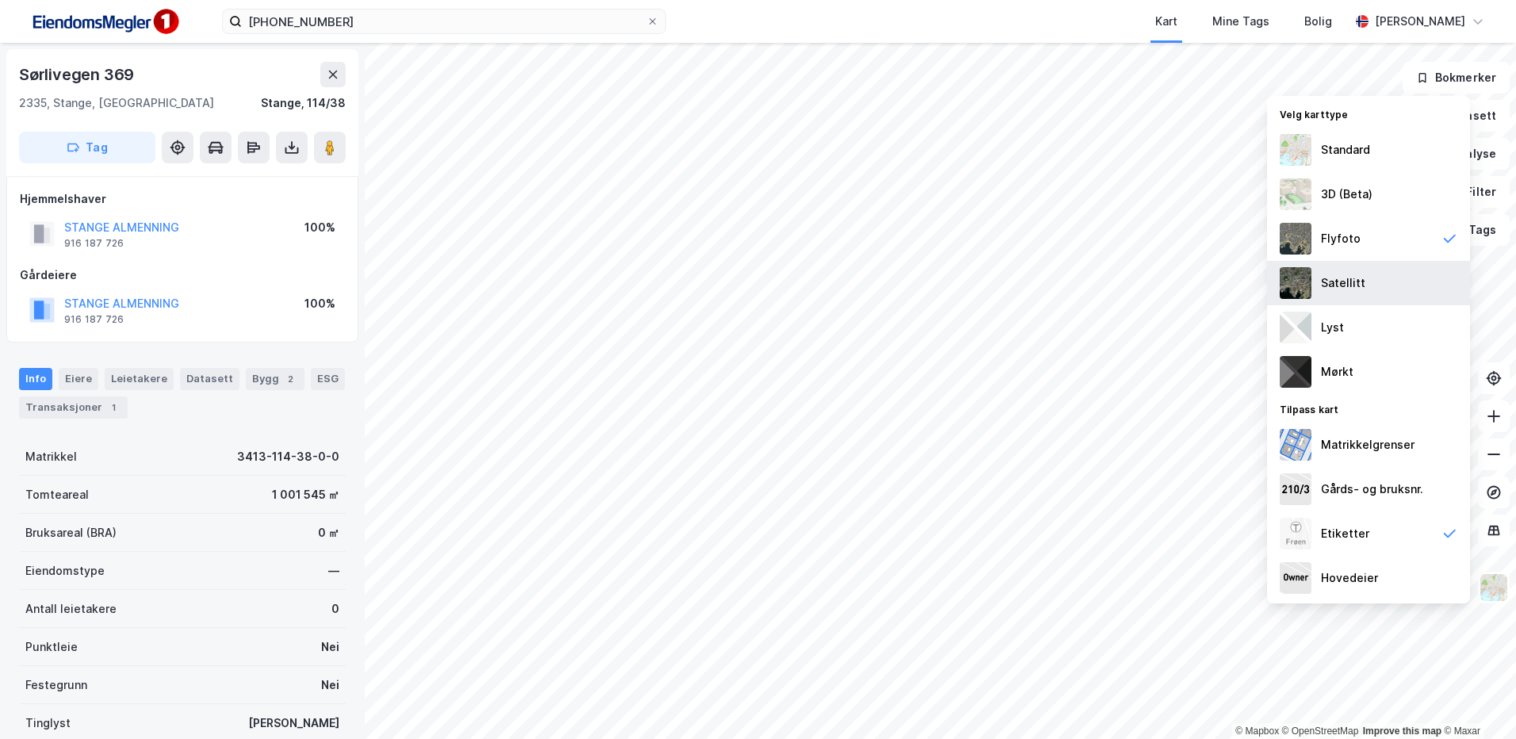
click at [1361, 284] on div "Satellitt" at bounding box center [1343, 283] width 44 height 19
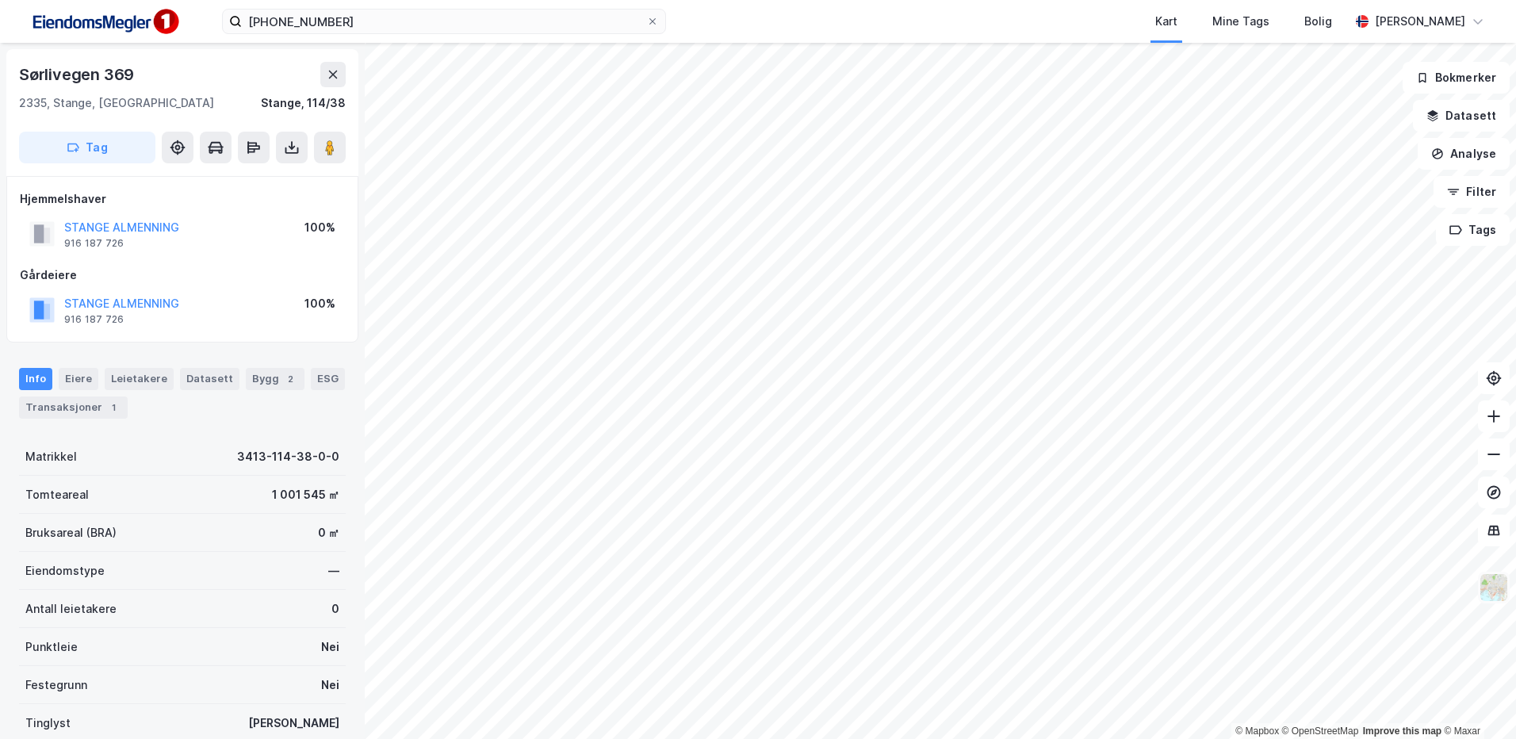
click at [1488, 587] on img at bounding box center [1494, 588] width 30 height 30
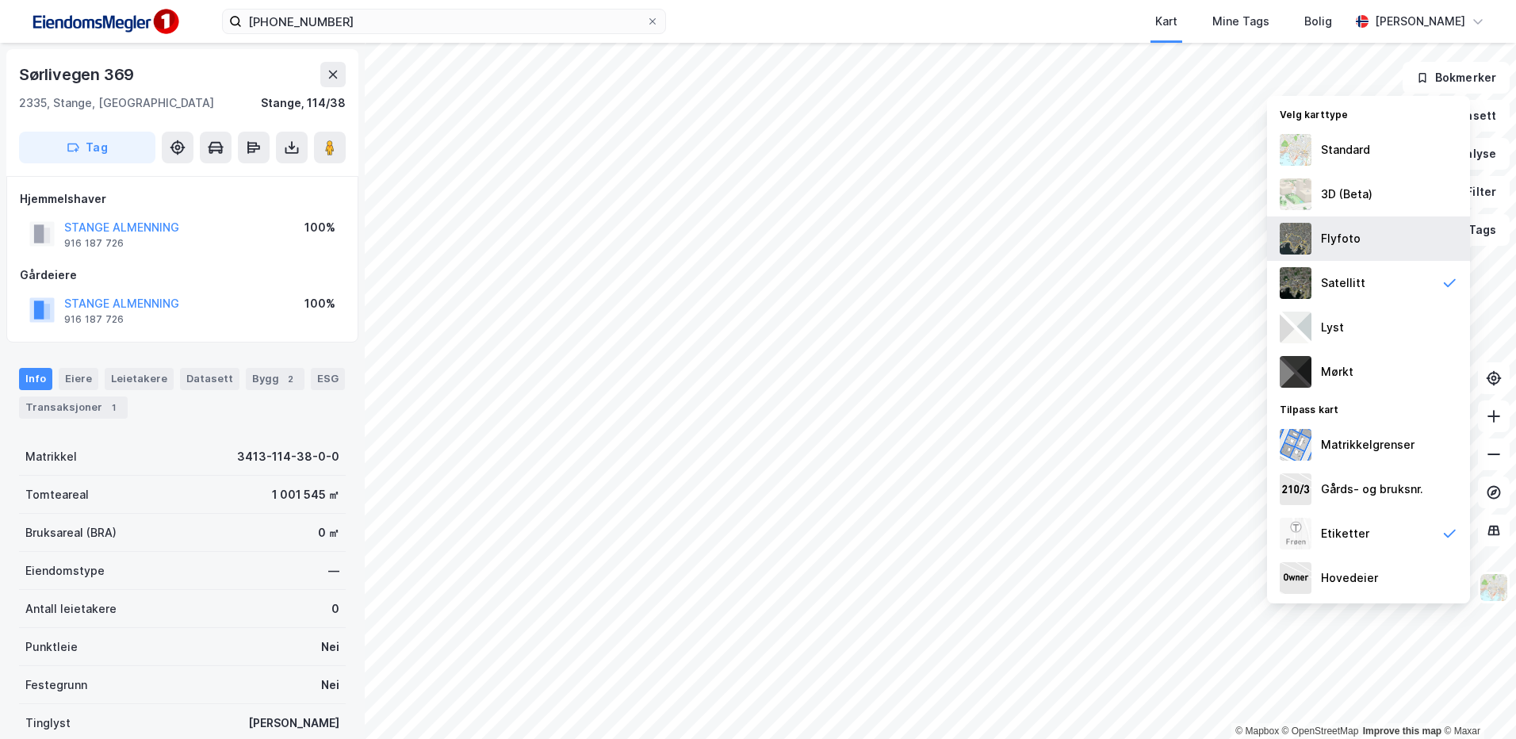
click at [1360, 245] on div "Flyfoto" at bounding box center [1368, 238] width 203 height 44
click at [1359, 285] on div "Satellitt" at bounding box center [1343, 283] width 44 height 19
click at [1343, 239] on div "Flyfoto" at bounding box center [1341, 238] width 40 height 19
click at [1496, 584] on img at bounding box center [1494, 588] width 30 height 30
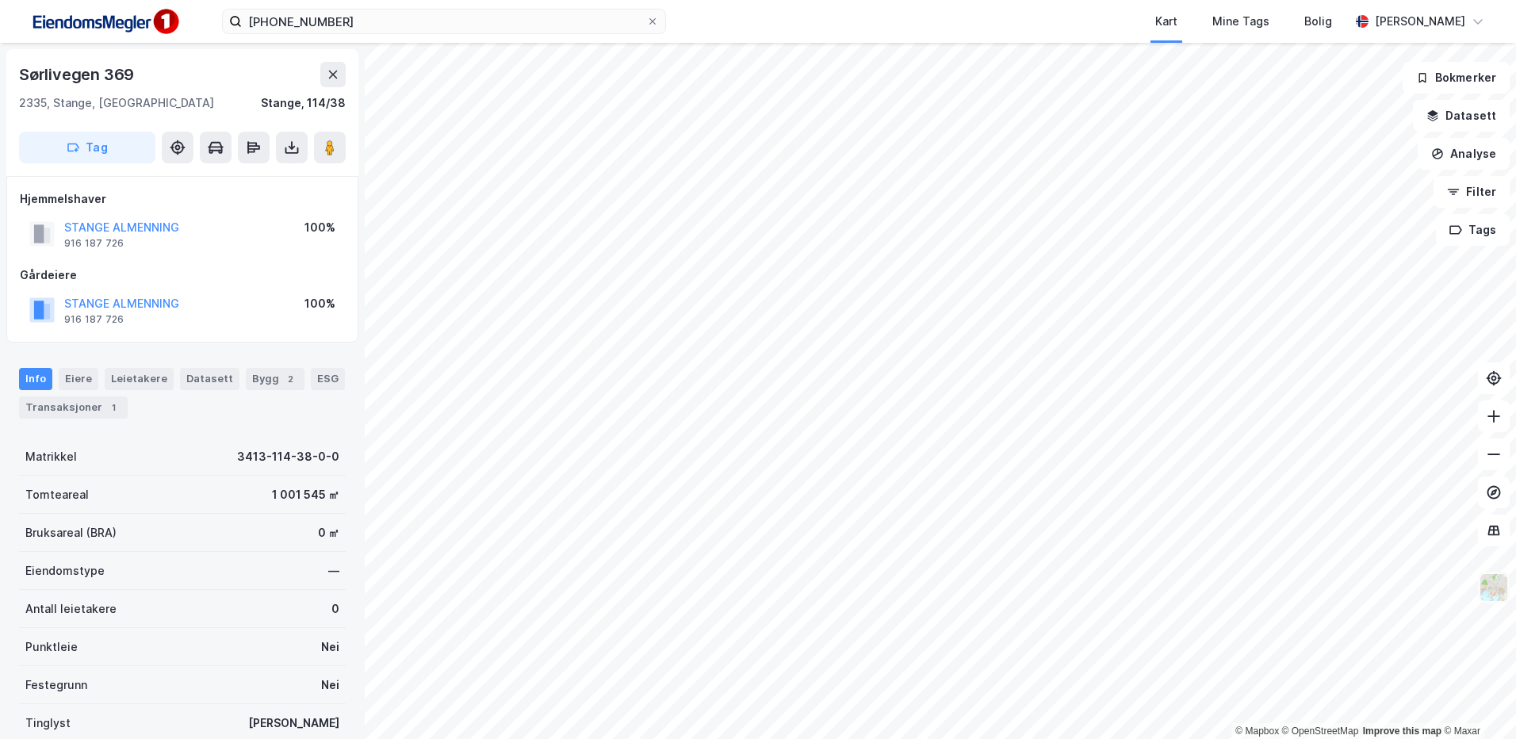
click at [1492, 584] on img at bounding box center [1494, 588] width 30 height 30
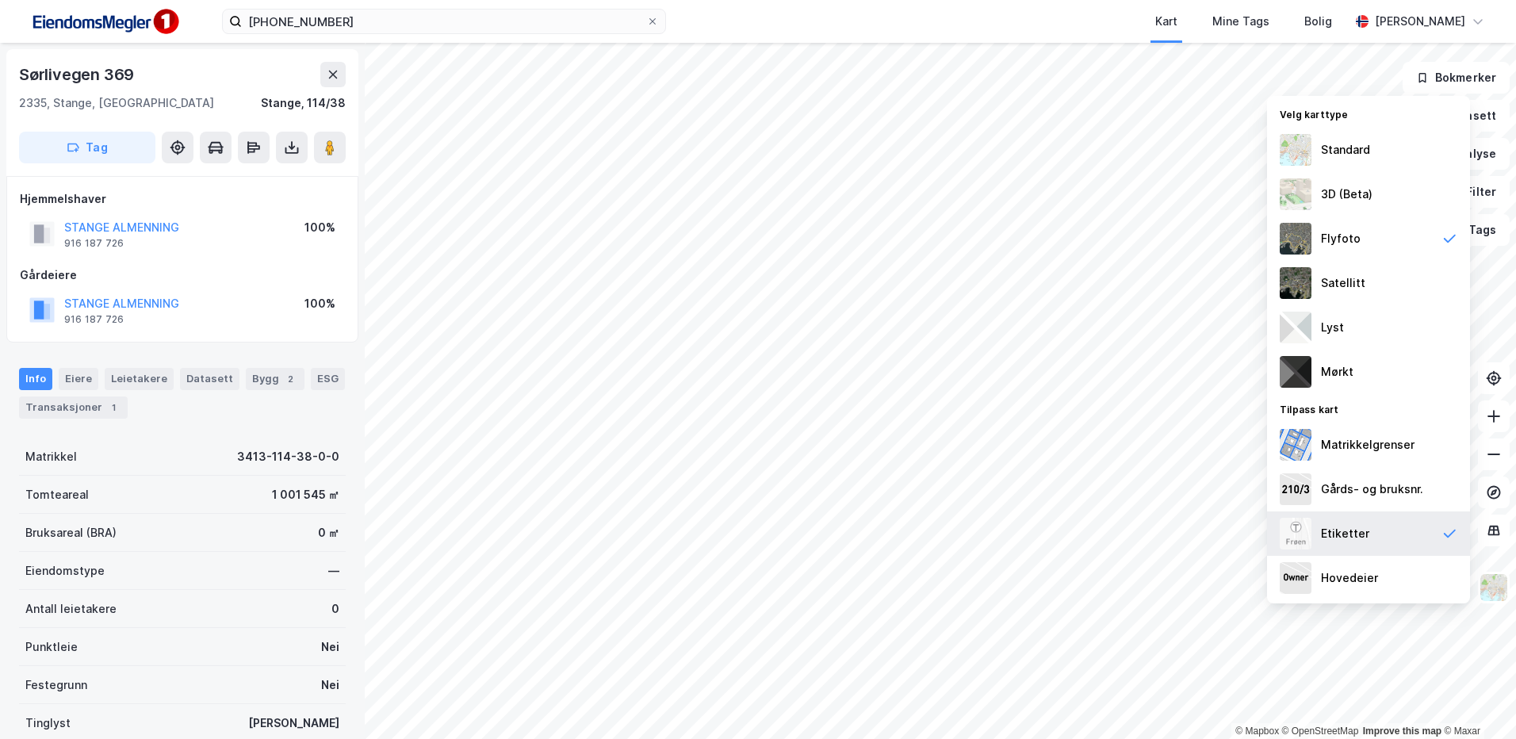
click at [1375, 527] on div "Etiketter" at bounding box center [1368, 533] width 203 height 44
